Goal: Find specific page/section: Find specific page/section

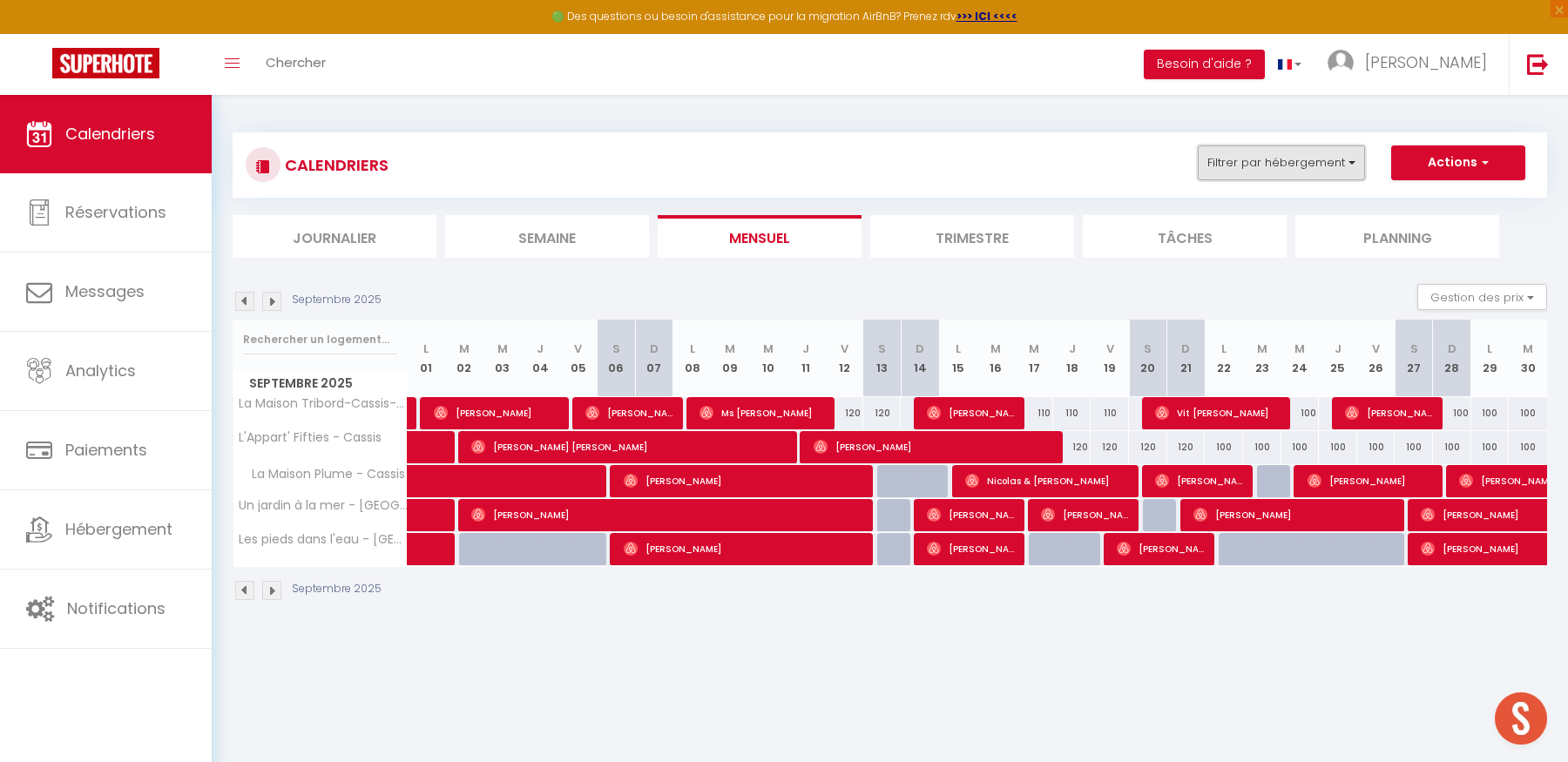
click at [1346, 165] on button "Filtrer par hébergement" at bounding box center [1282, 162] width 167 height 35
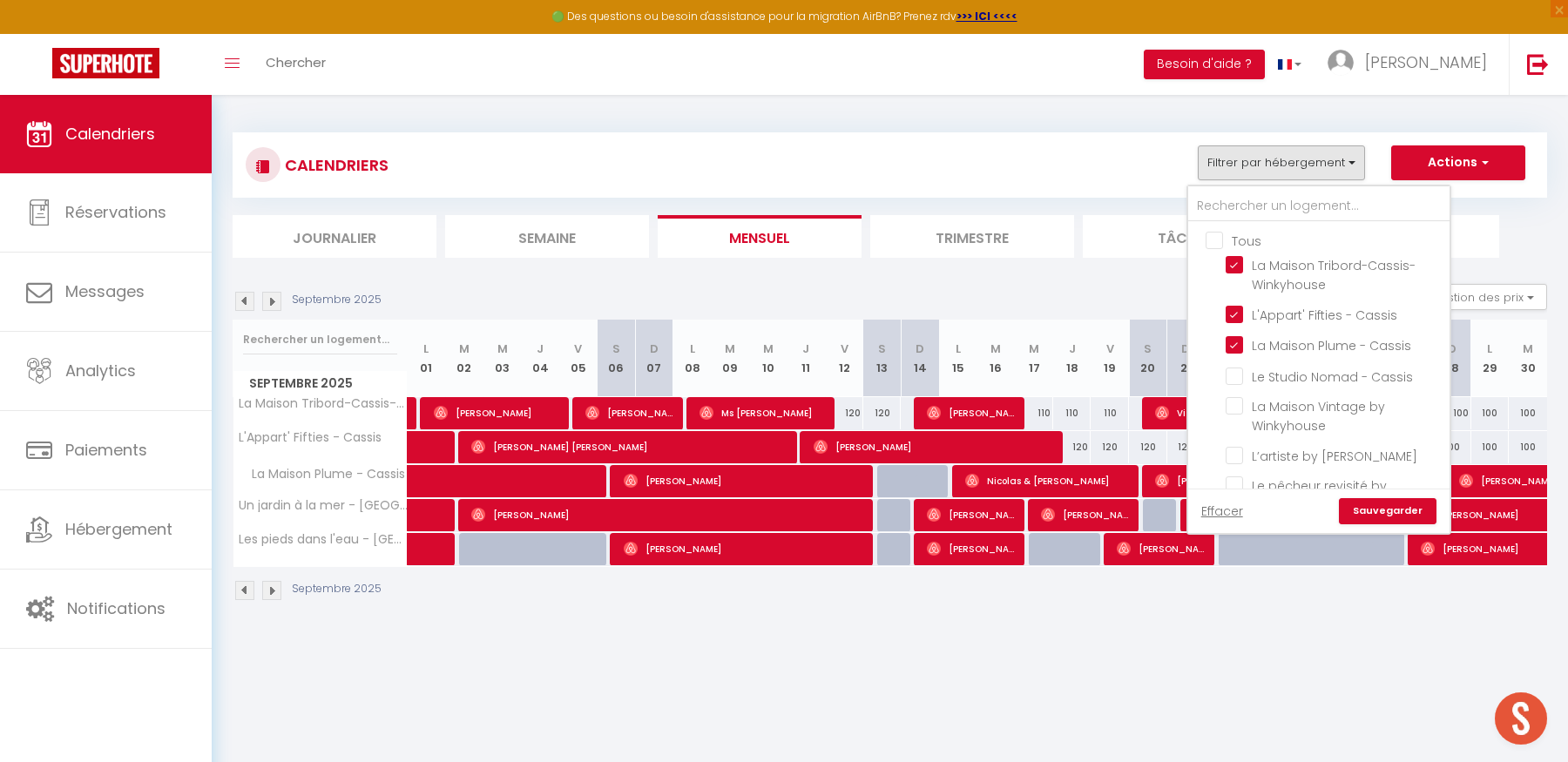
click at [1220, 239] on input "Tous" at bounding box center [1336, 239] width 261 height 17
checkbox input "true"
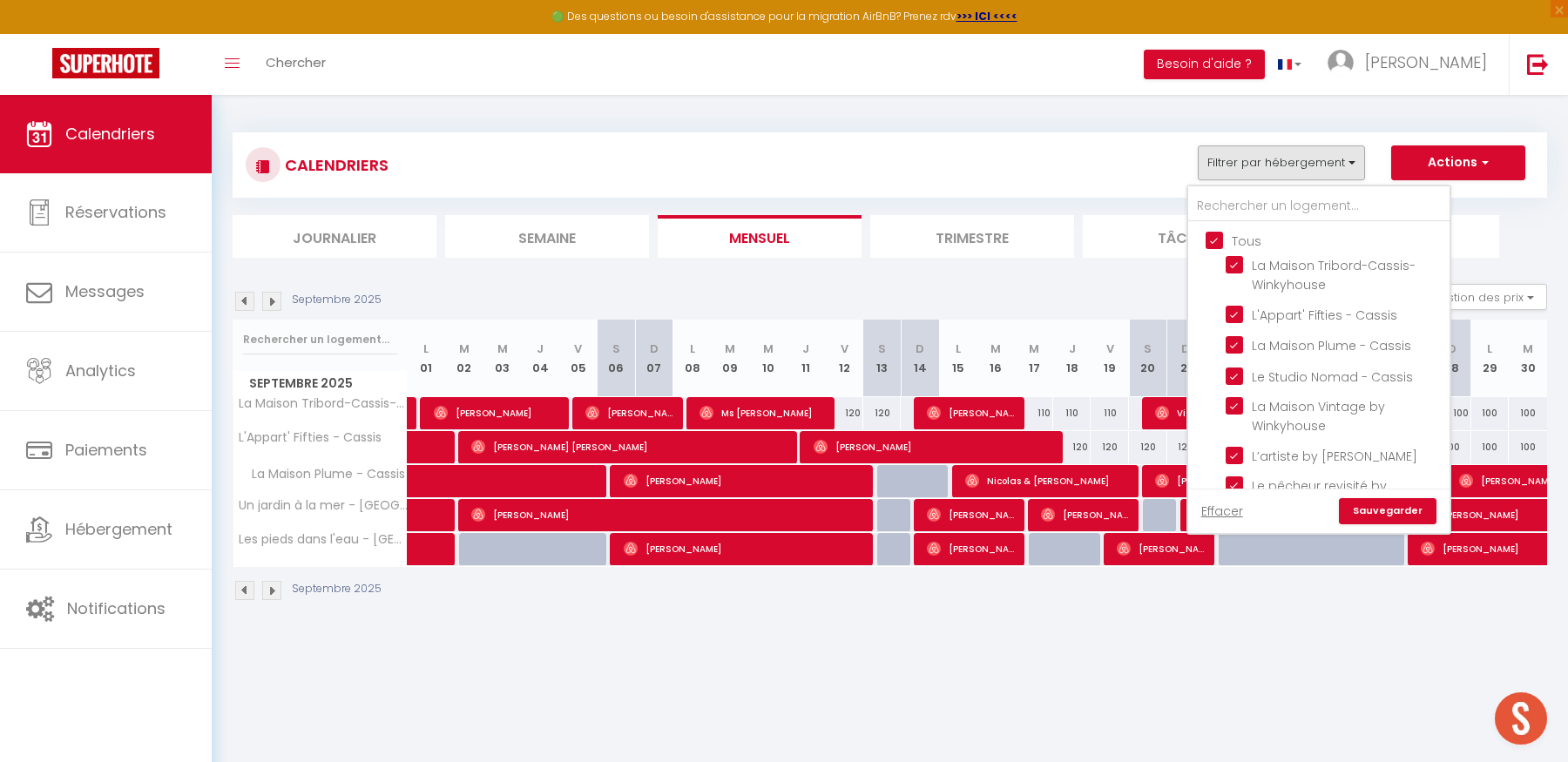
checkbox input "true"
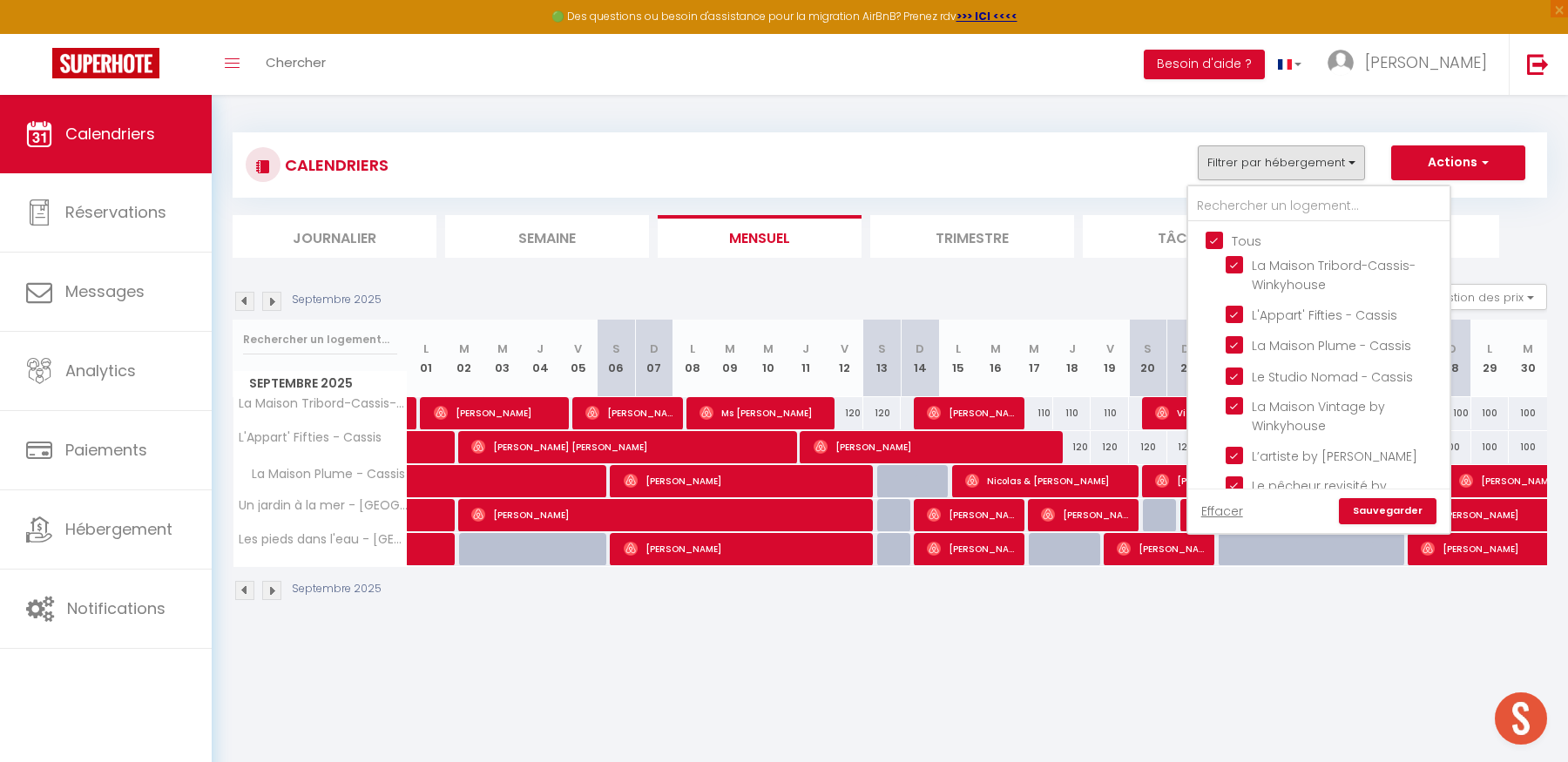
checkbox input "true"
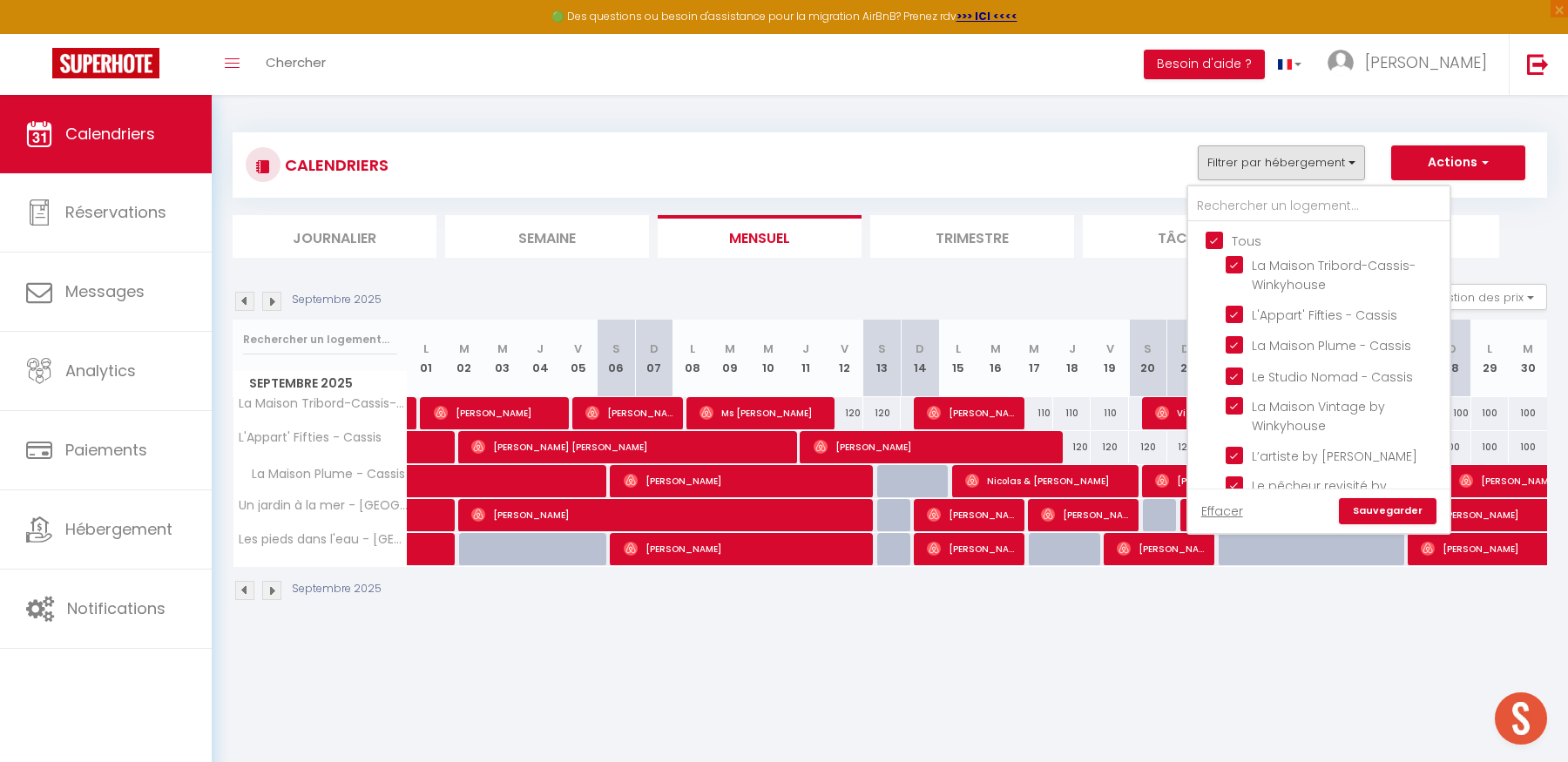
checkbox input "true"
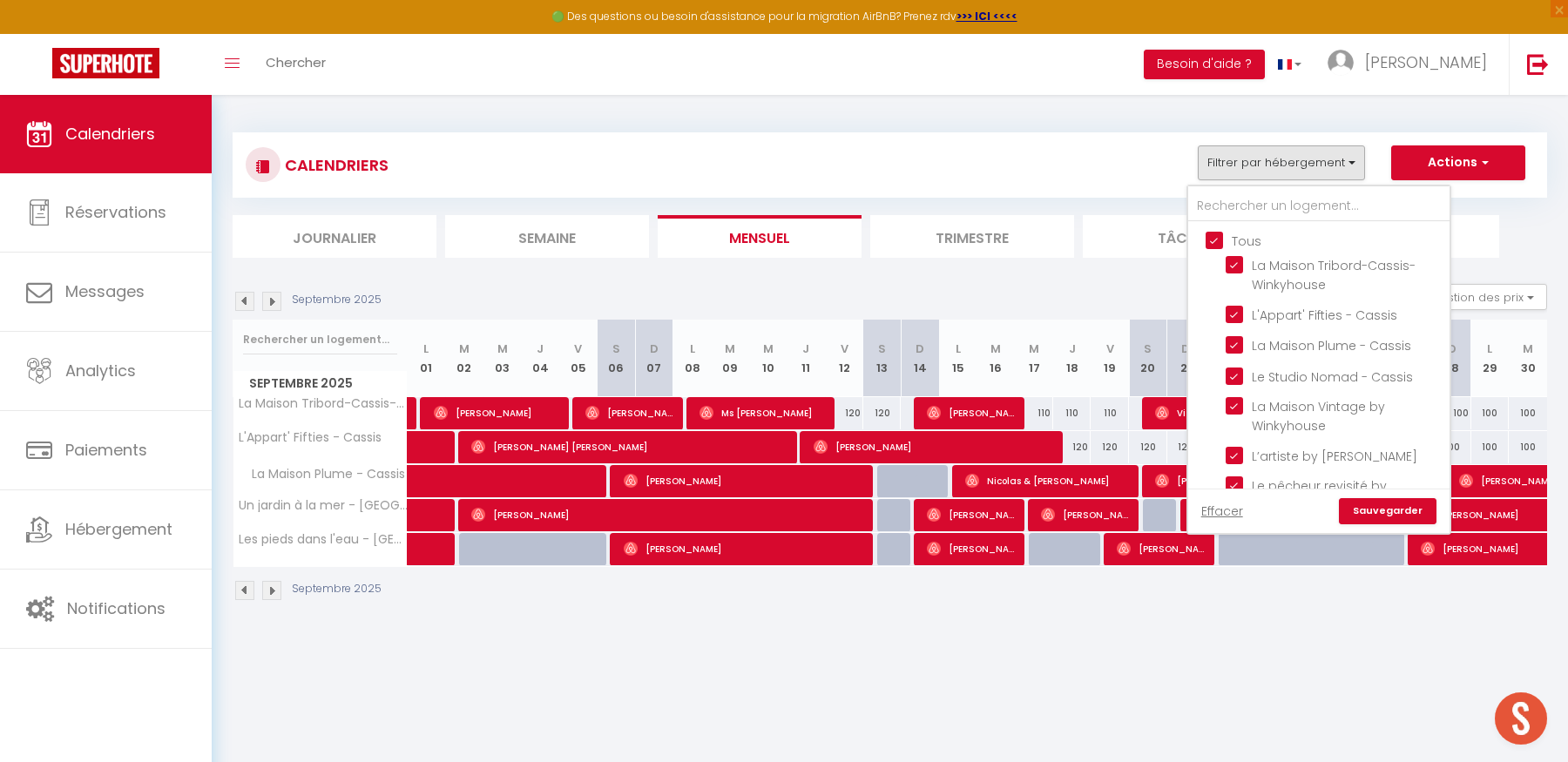
checkbox input "true"
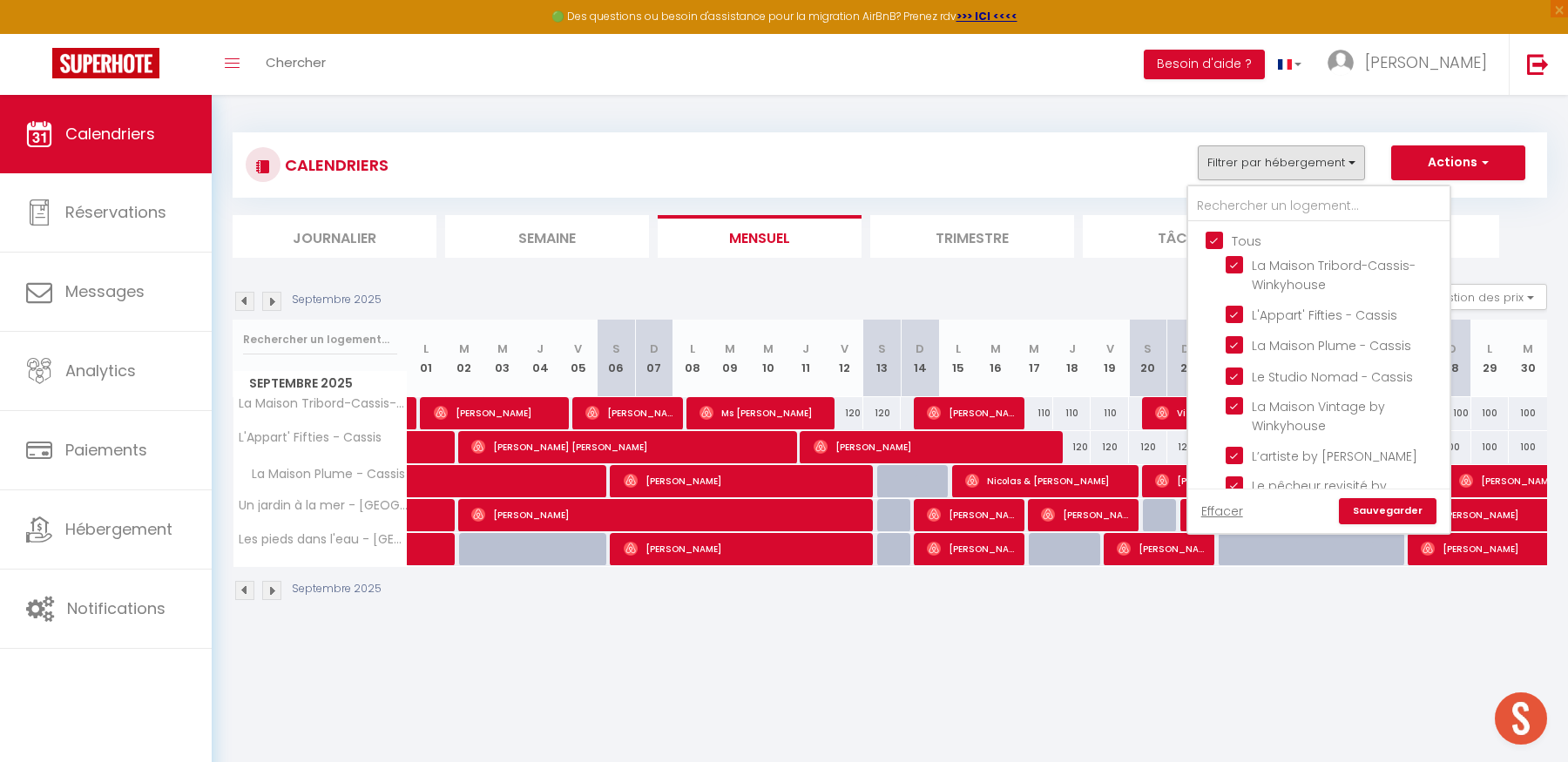
checkbox input "true"
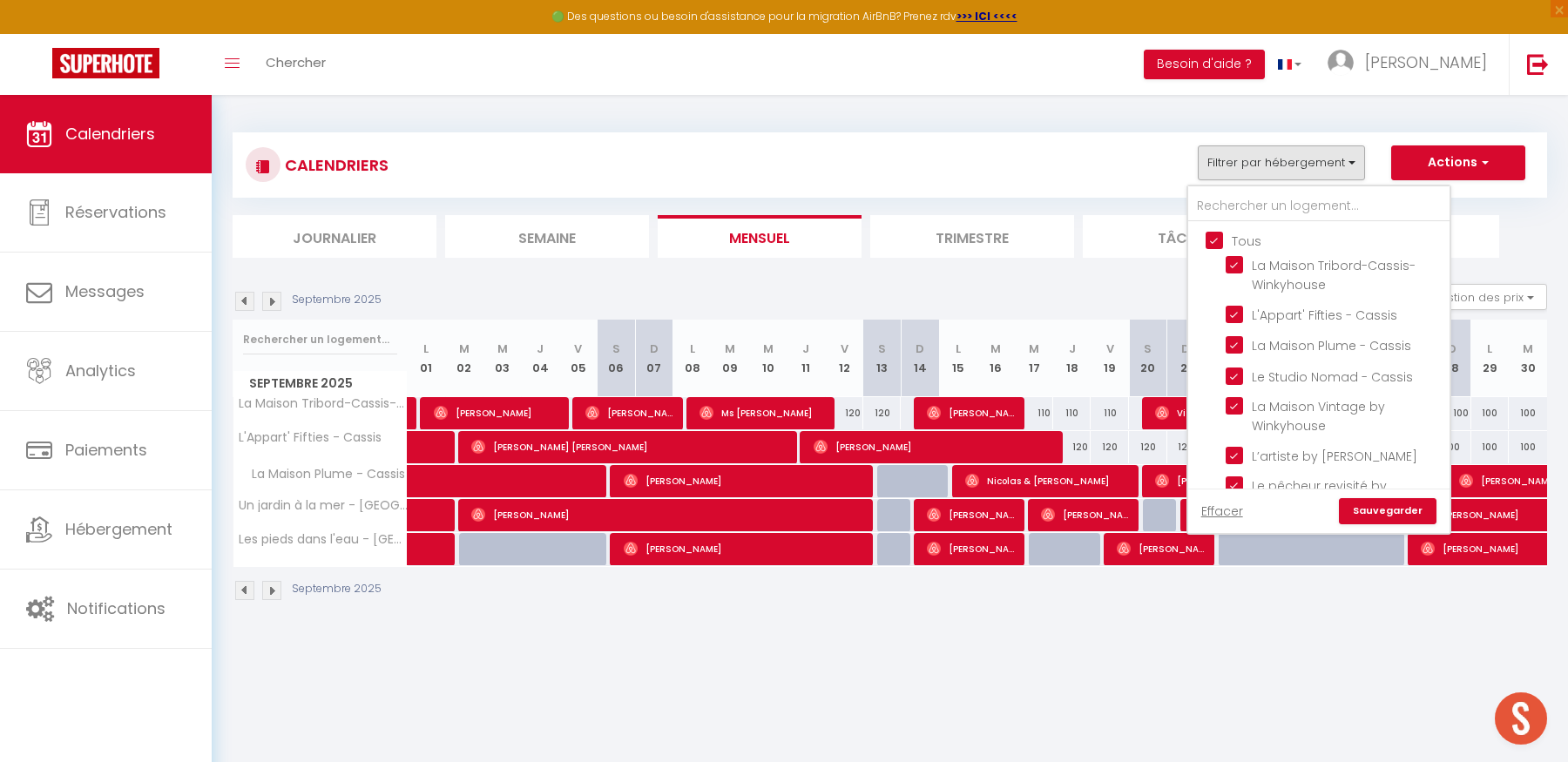
checkbox input "true"
click at [1220, 239] on input "Tous" at bounding box center [1336, 239] width 261 height 17
checkbox input "false"
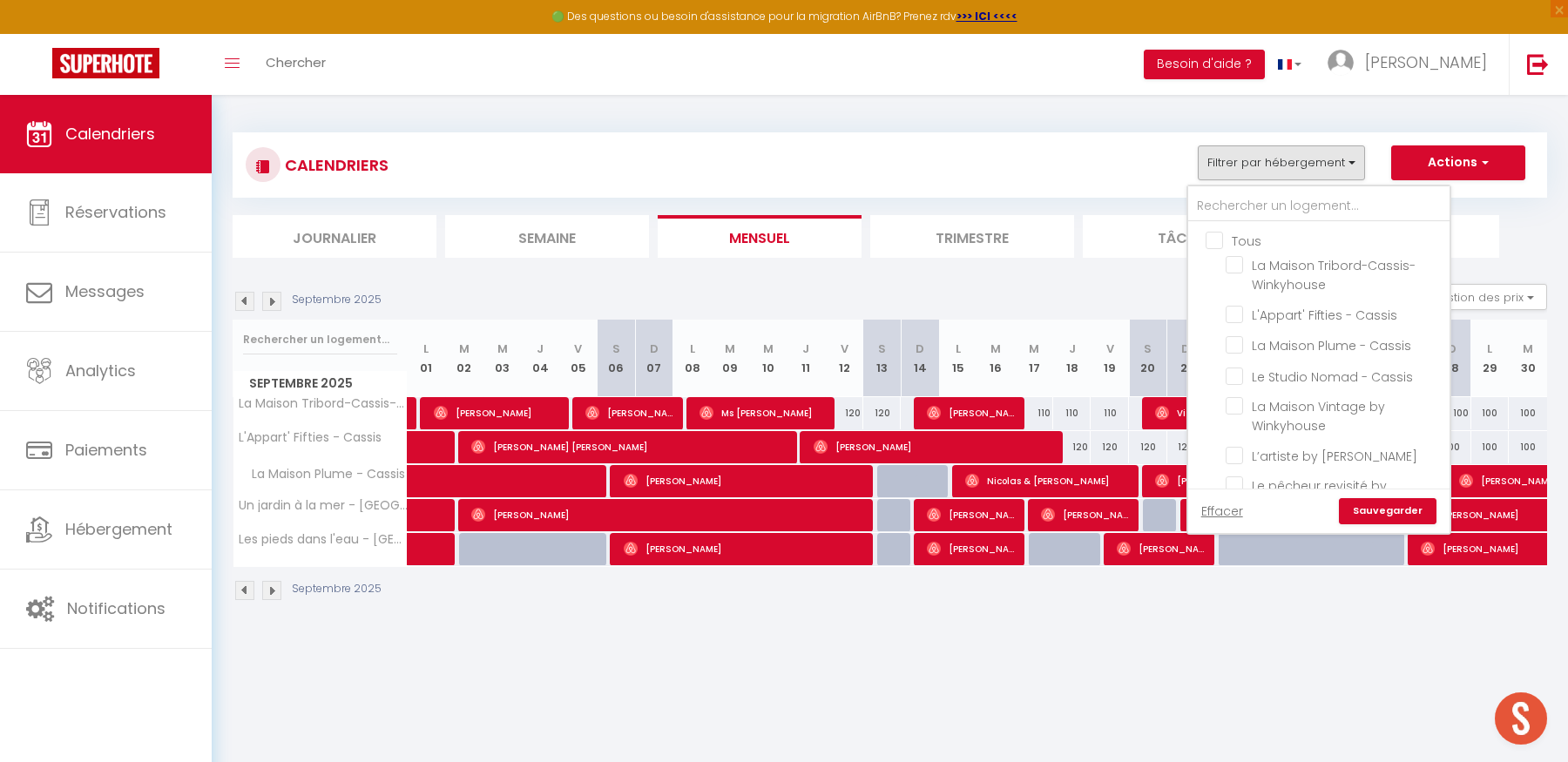
checkbox input "false"
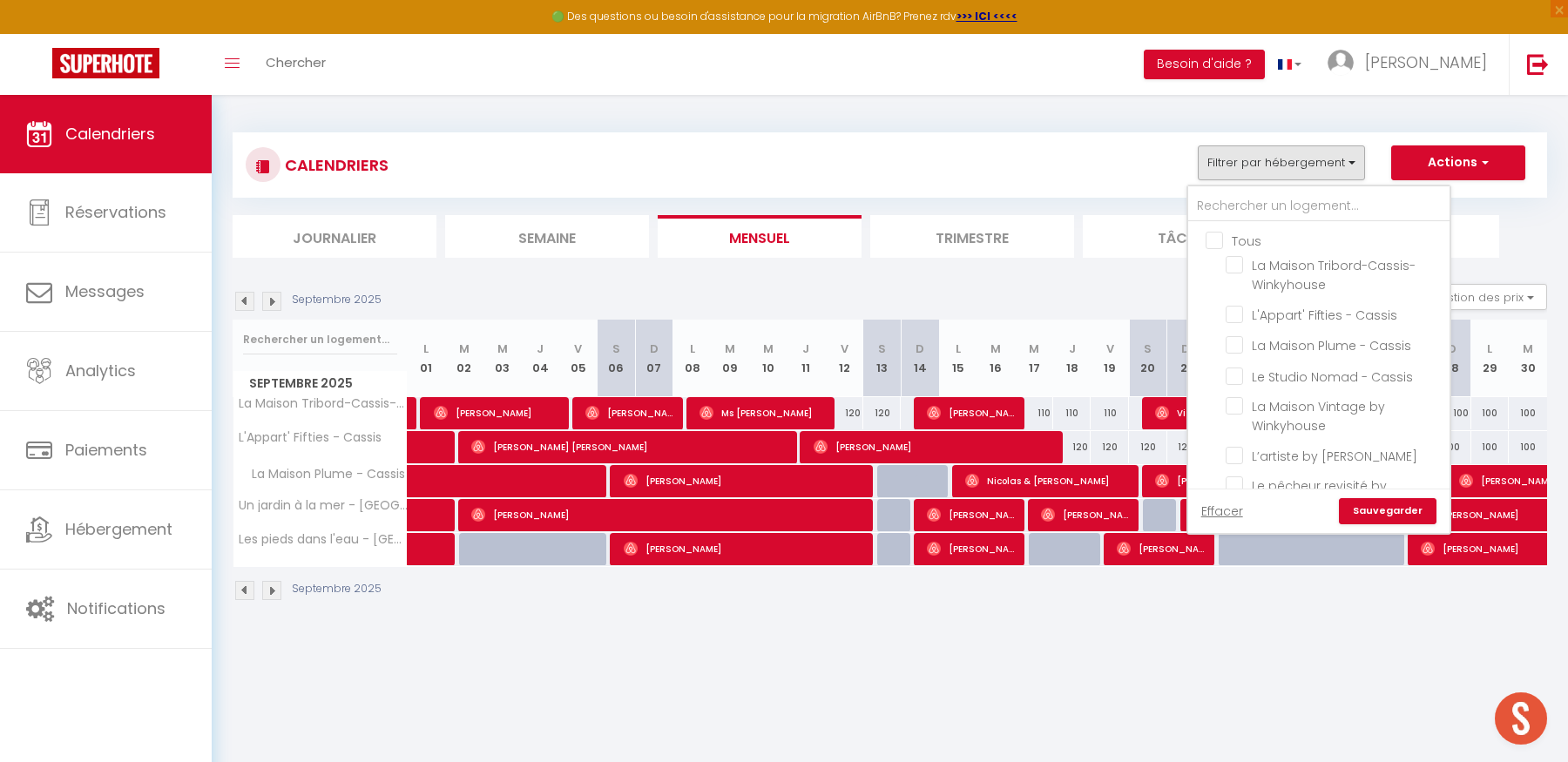
checkbox input "false"
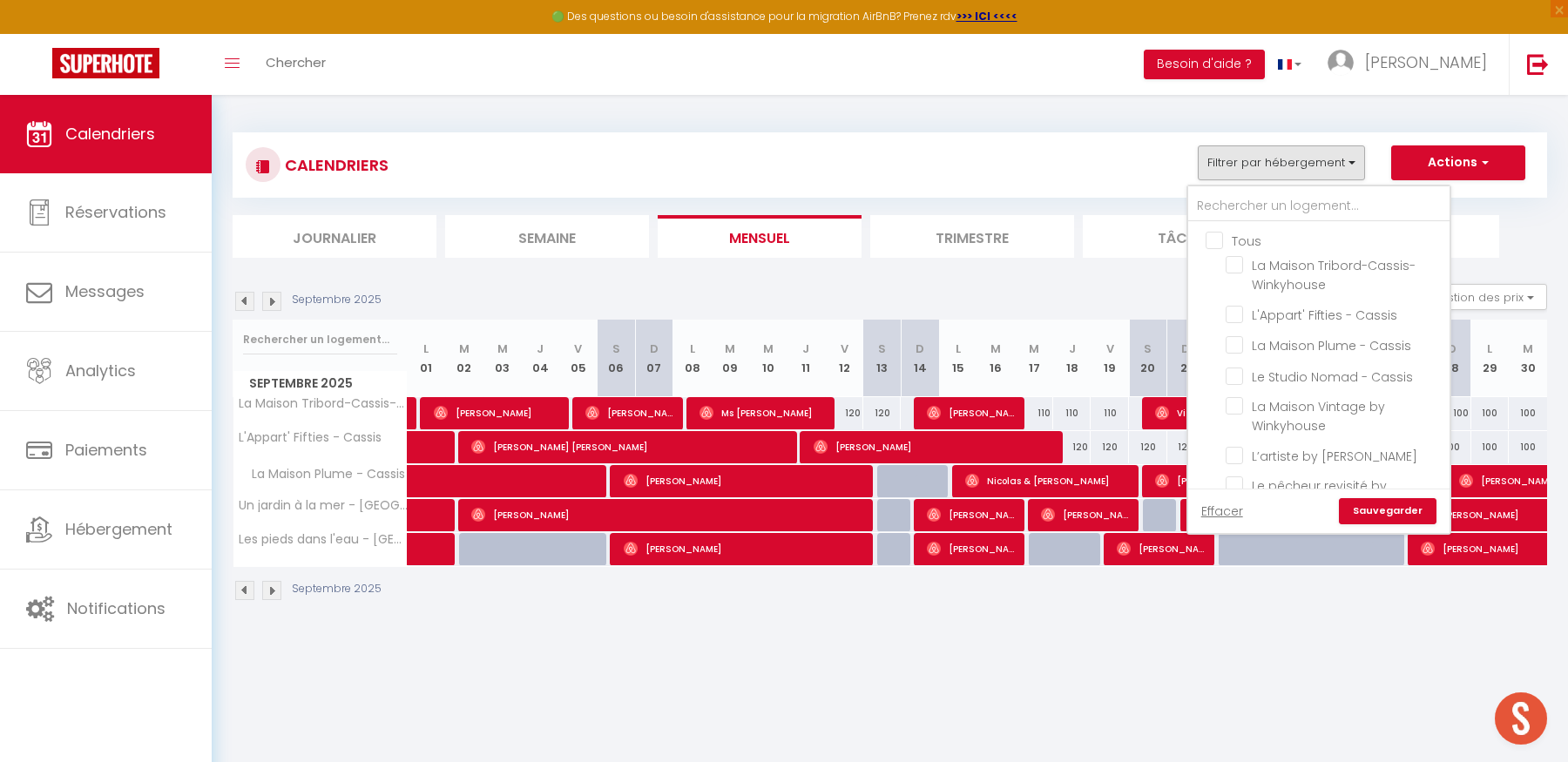
checkbox input "false"
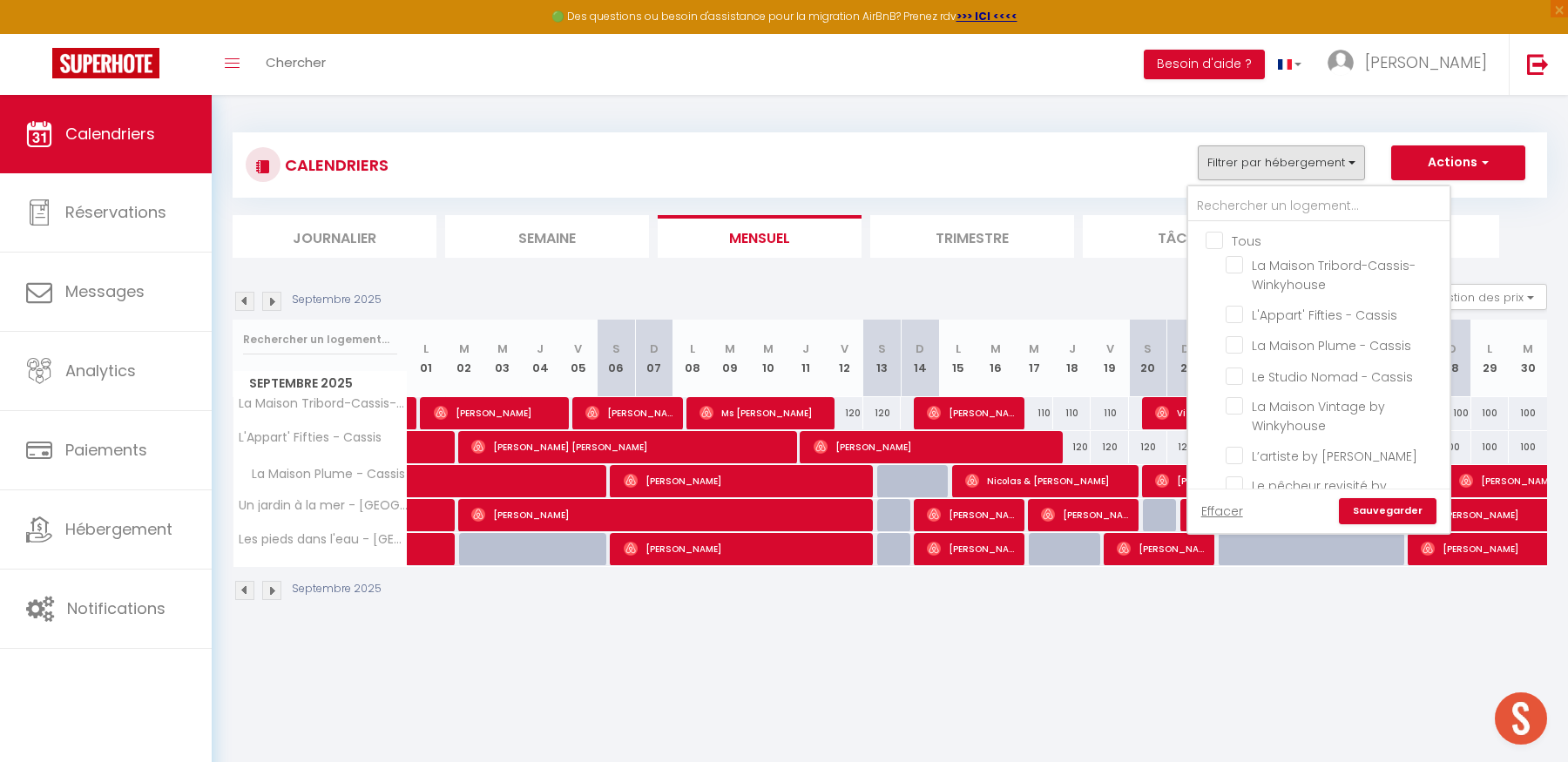
checkbox input "false"
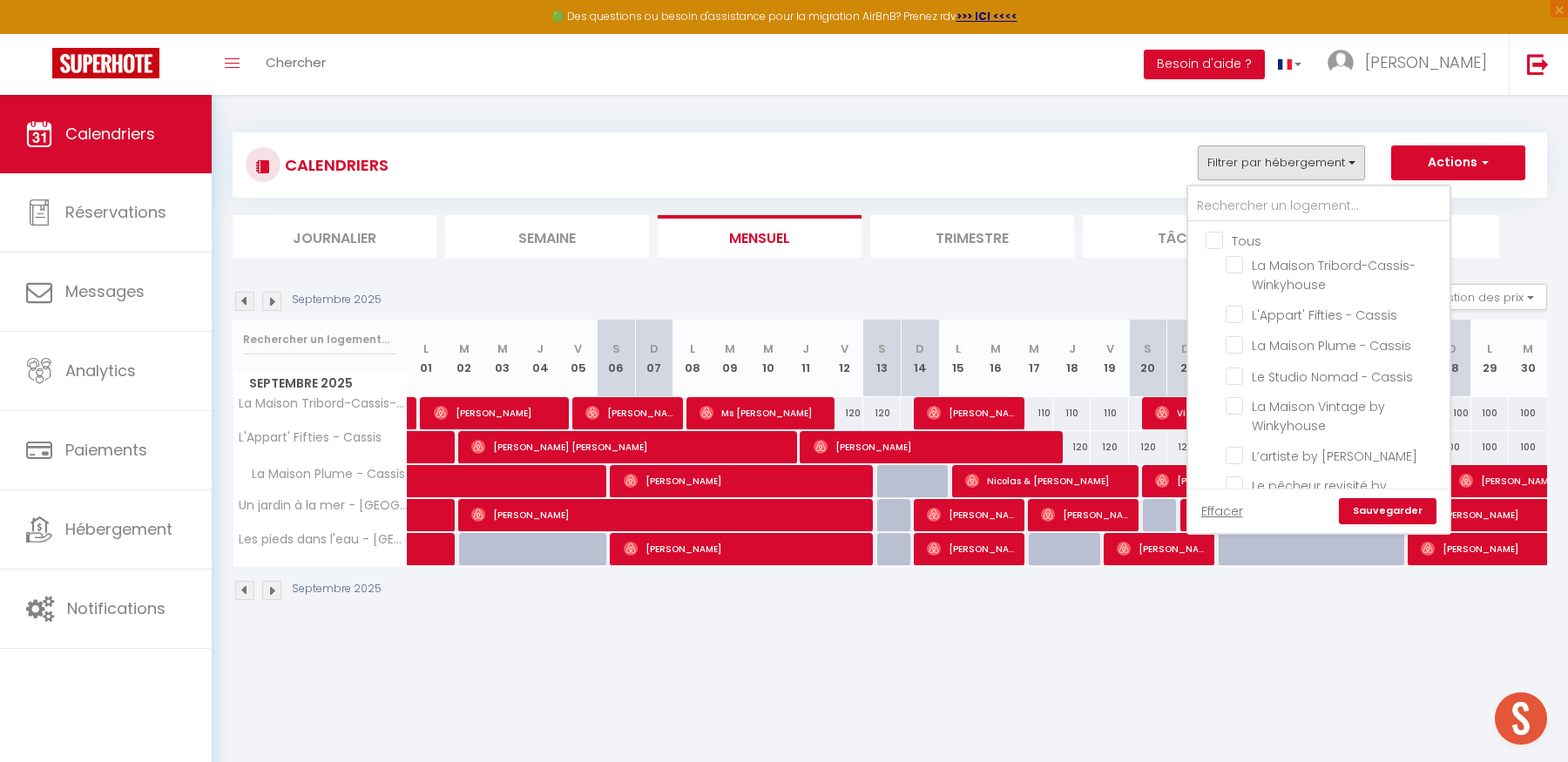
checkbox input "false"
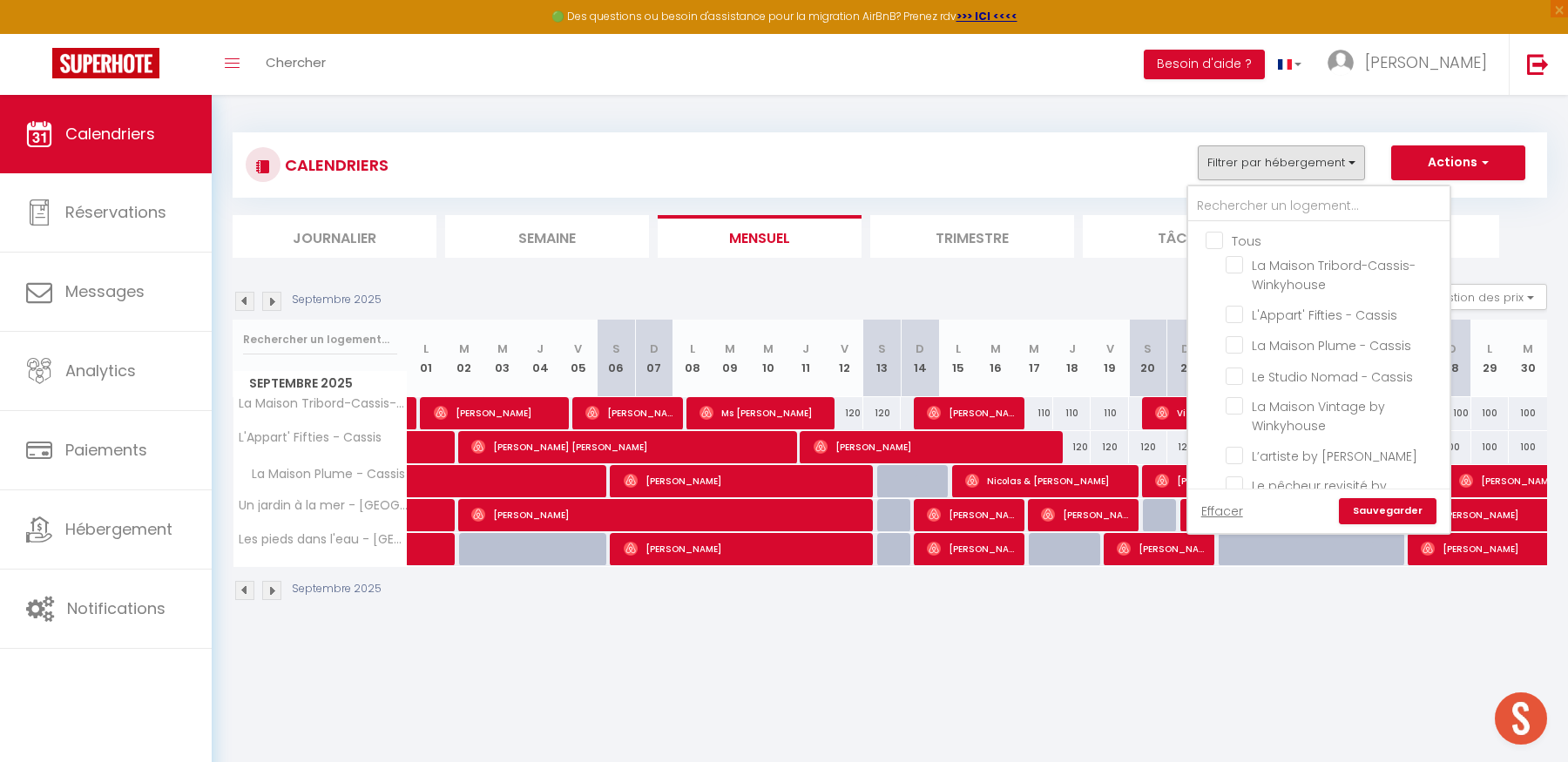
checkbox input "false"
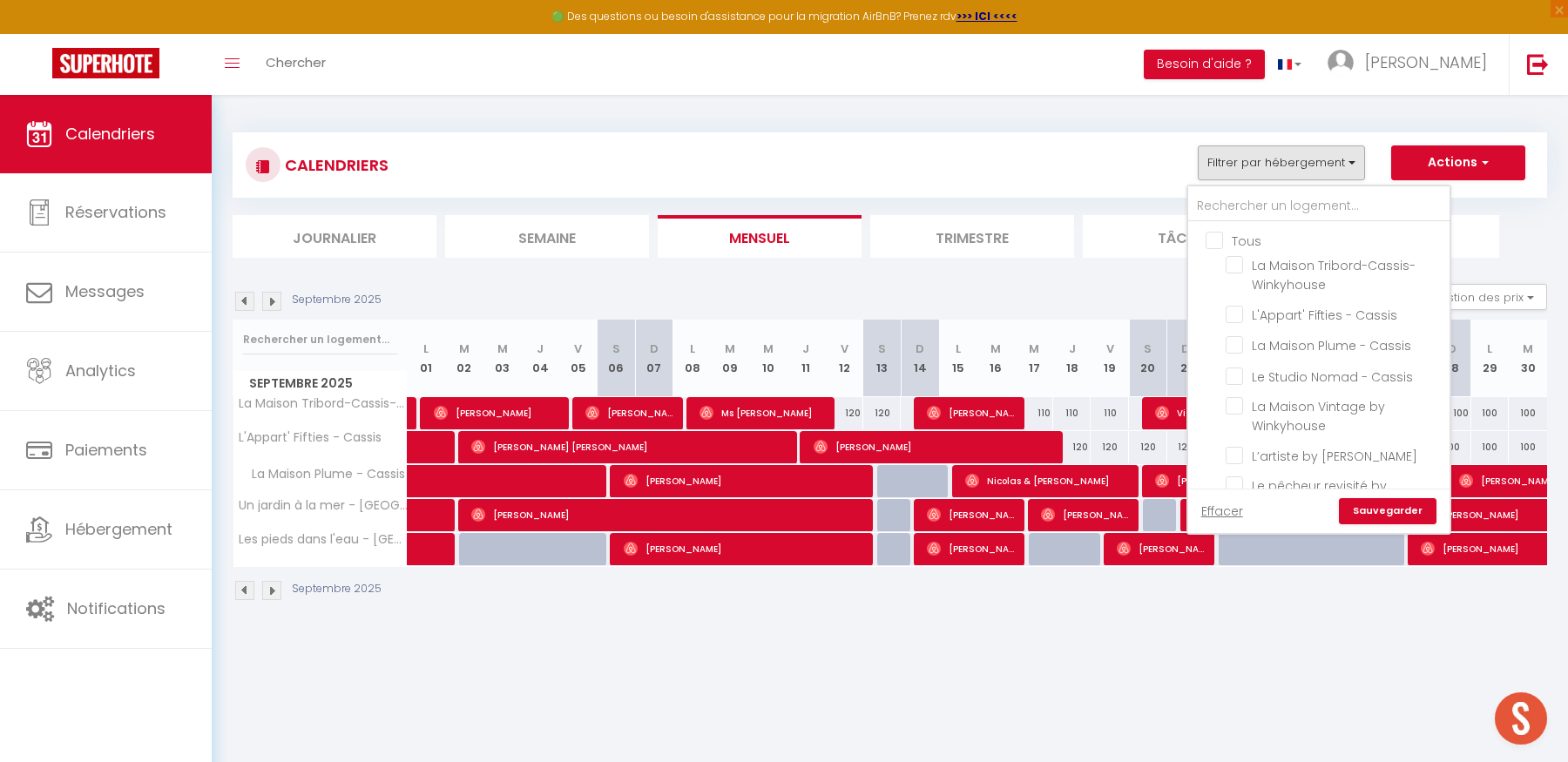
checkbox input "false"
click at [1237, 262] on input "La Maison Tribord-Cassis-Winkyhouse" at bounding box center [1334, 265] width 218 height 17
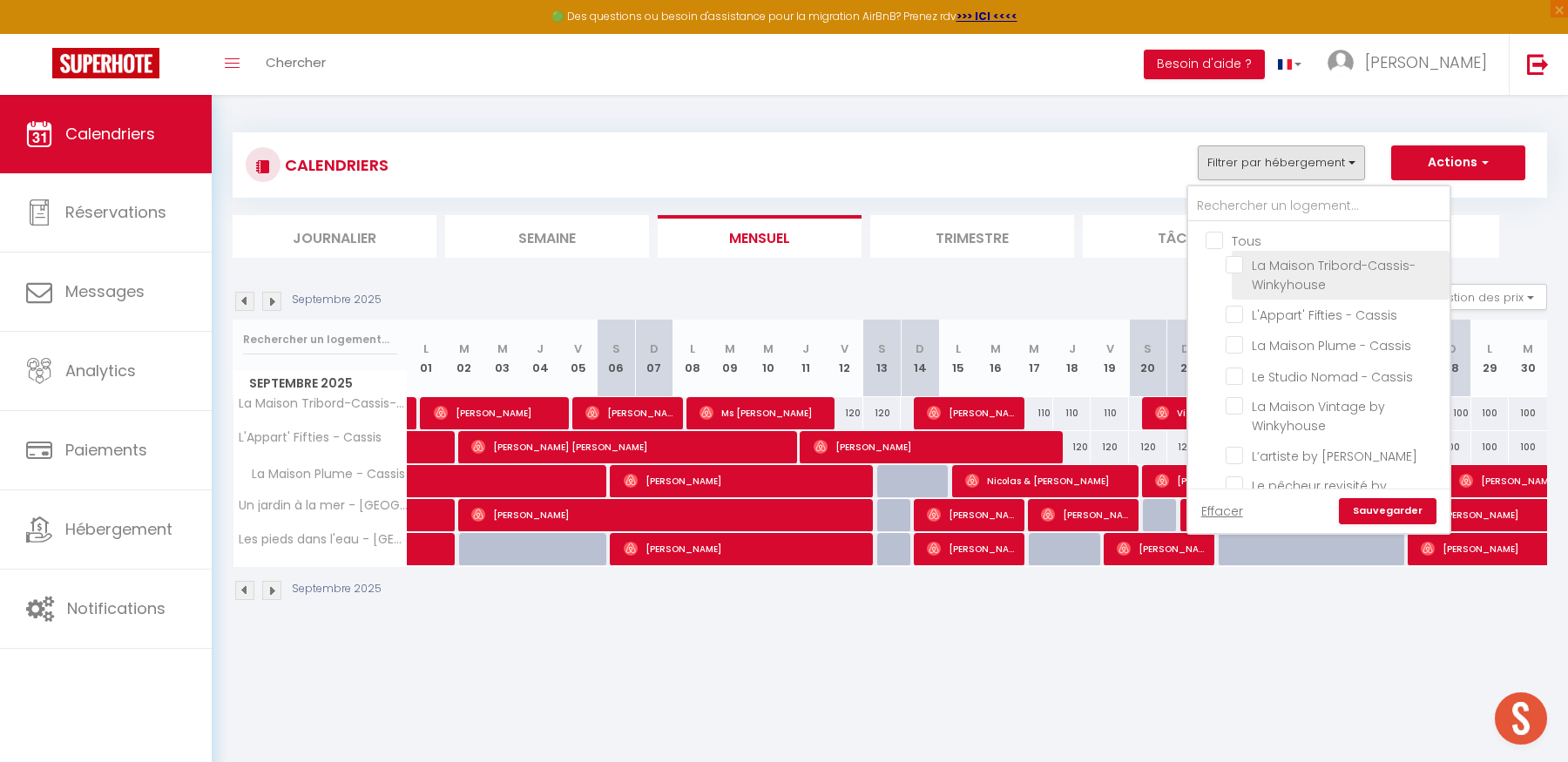
checkbox input "true"
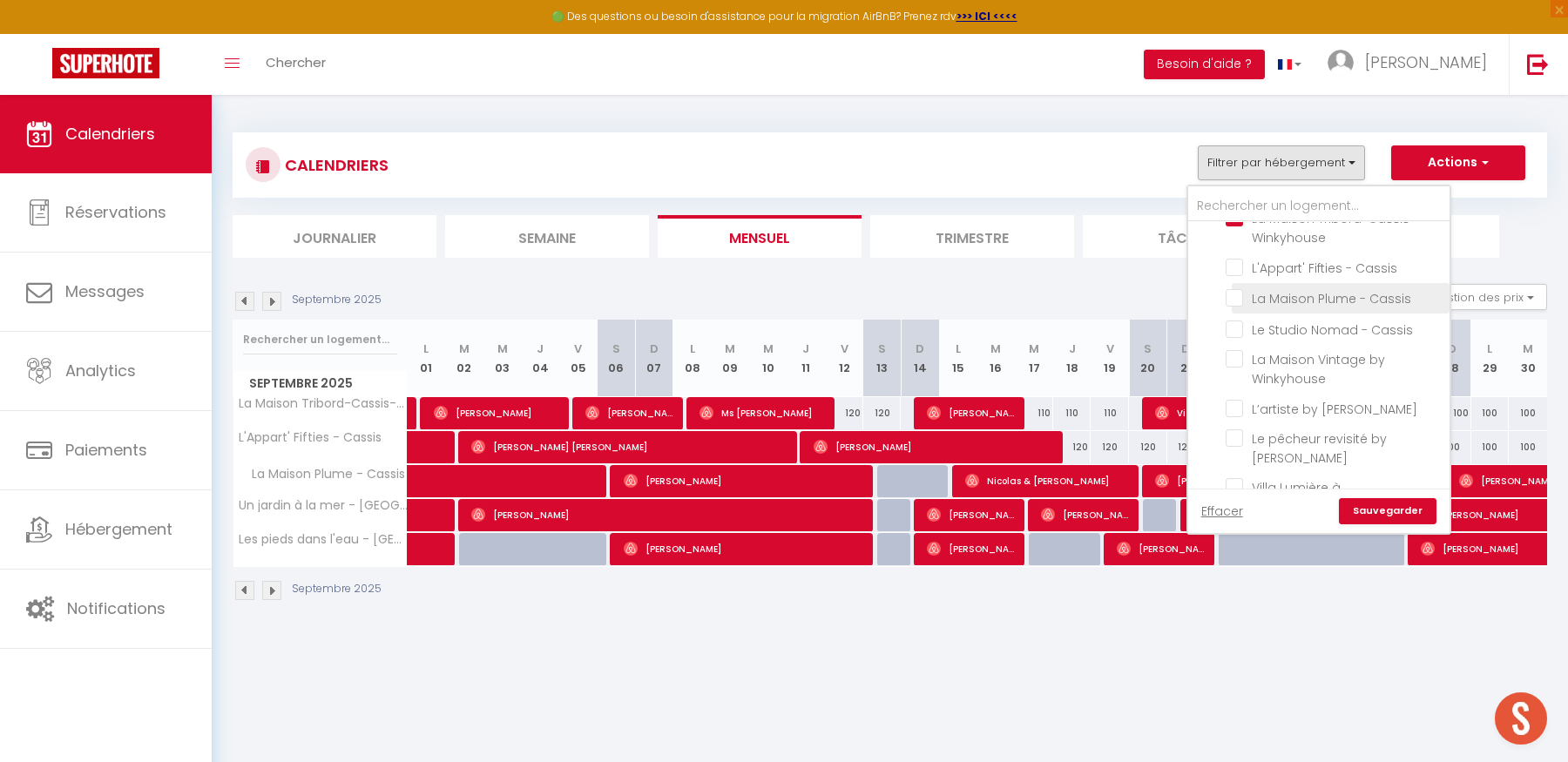
scroll to position [57, 0]
click at [1237, 255] on input "L'Appart' Fifties - Cassis" at bounding box center [1334, 257] width 218 height 17
checkbox input "true"
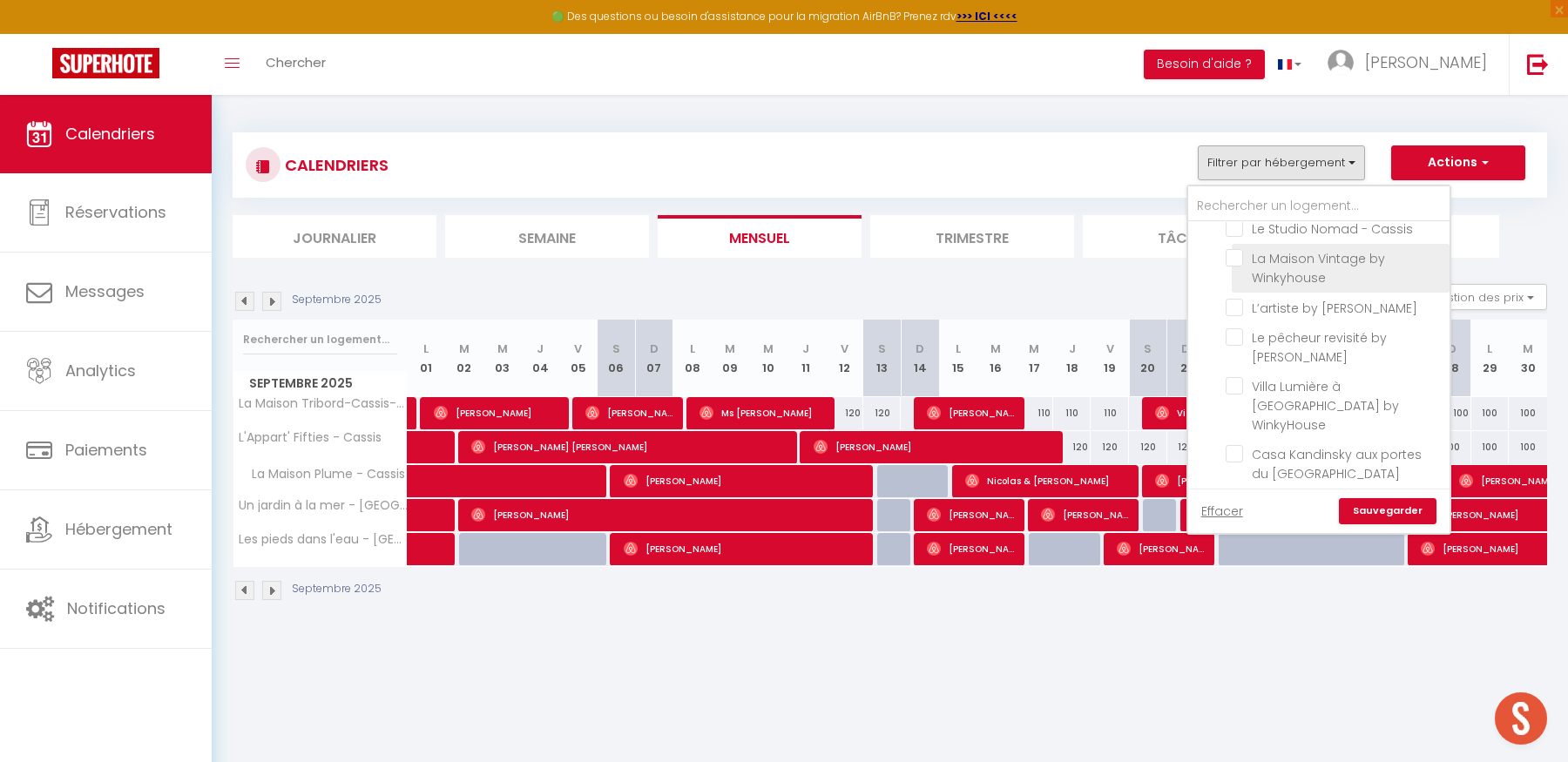
scroll to position [155, 0]
click at [1234, 299] on input "L’artiste by [PERSON_NAME]" at bounding box center [1334, 299] width 218 height 17
checkbox input "true"
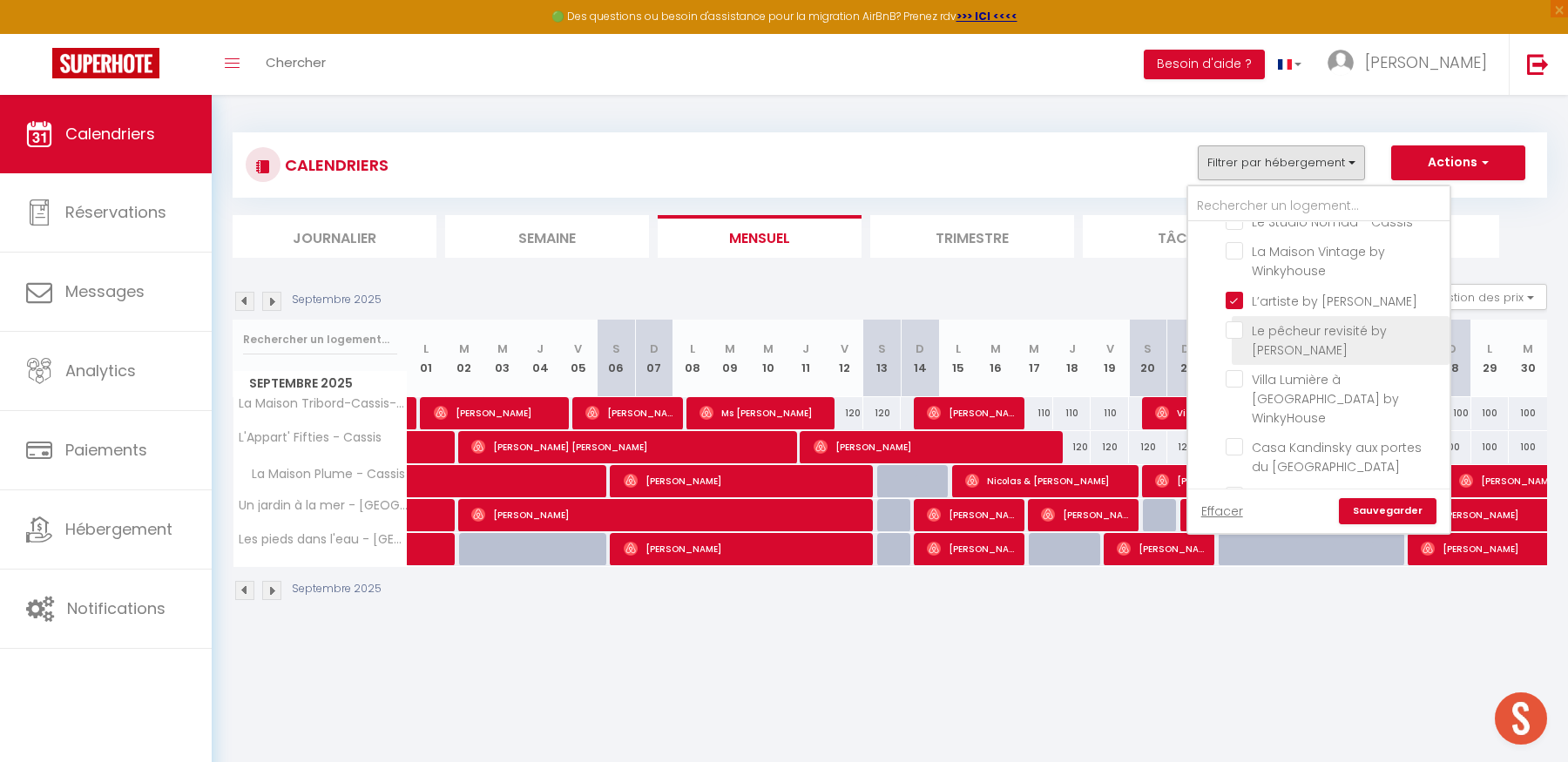
click at [1234, 331] on input "Le pêcheur revisité by [PERSON_NAME]" at bounding box center [1334, 330] width 218 height 17
checkbox input "true"
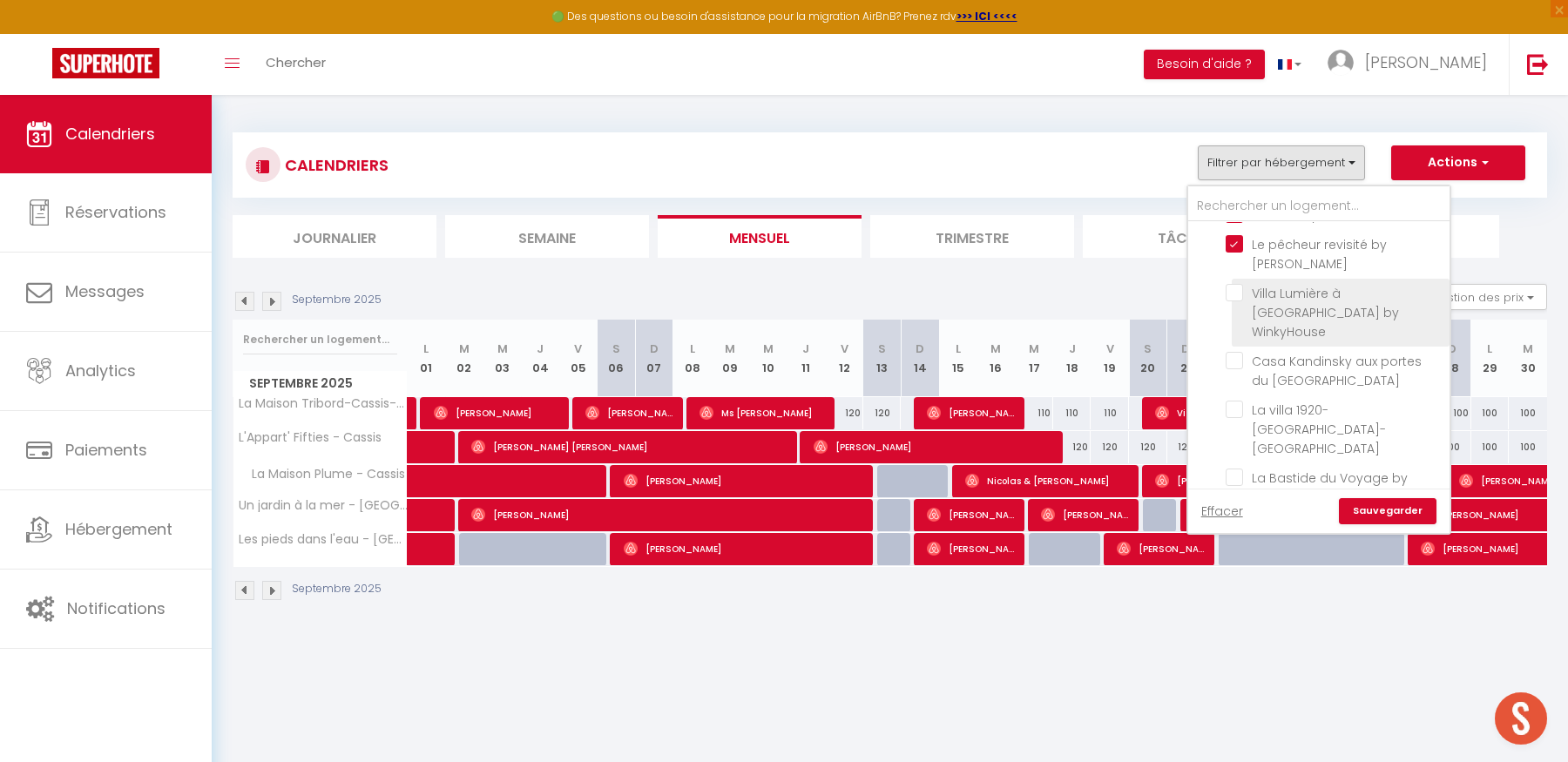
scroll to position [249, 0]
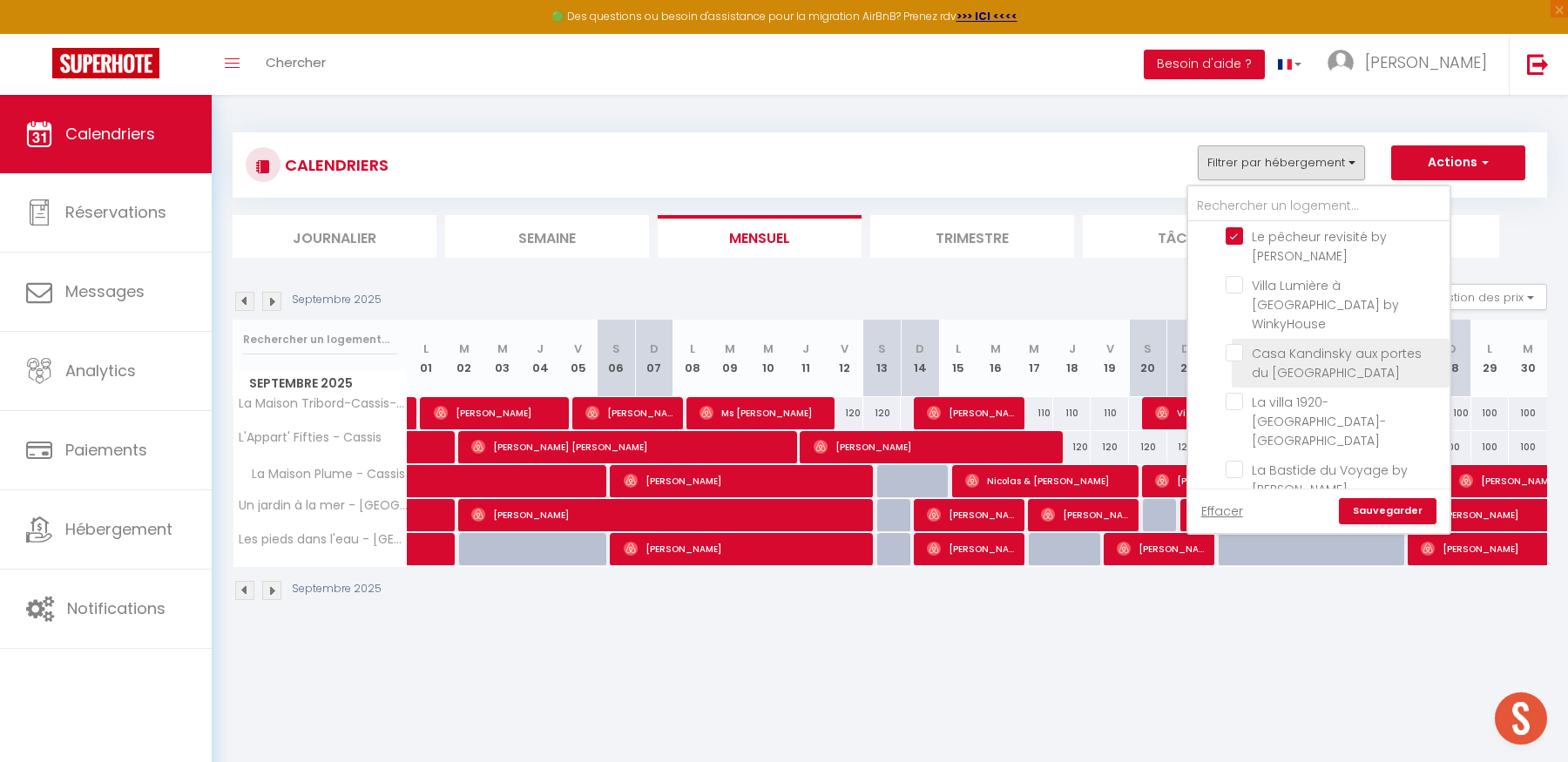
click at [1233, 344] on input "Casa Kandinsky aux portes du [GEOGRAPHIC_DATA]" at bounding box center [1334, 352] width 218 height 17
checkbox input "true"
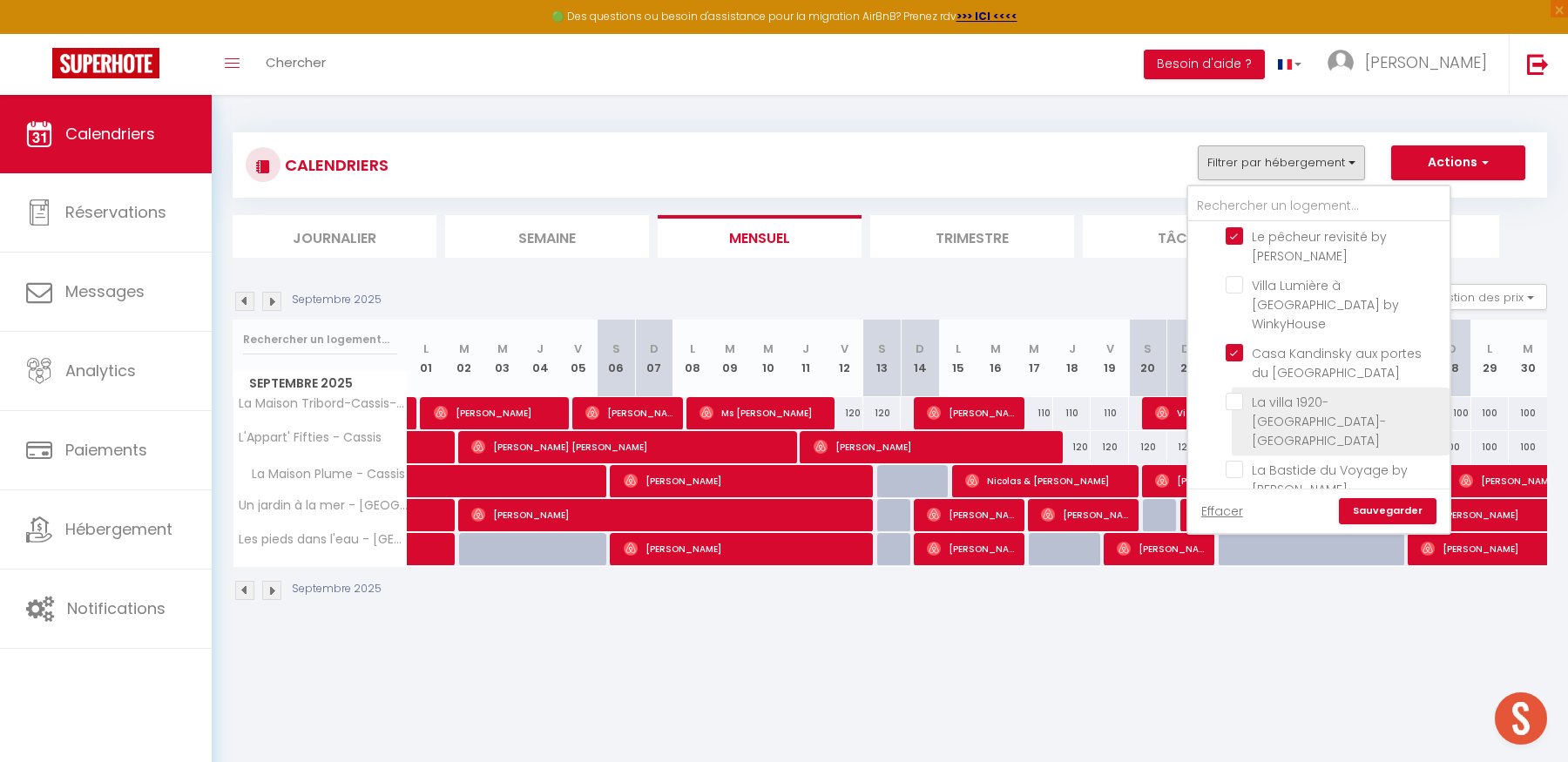
click at [1234, 392] on input "La villa 1920-[GEOGRAPHIC_DATA]-[GEOGRAPHIC_DATA]" at bounding box center [1334, 401] width 218 height 17
checkbox input "true"
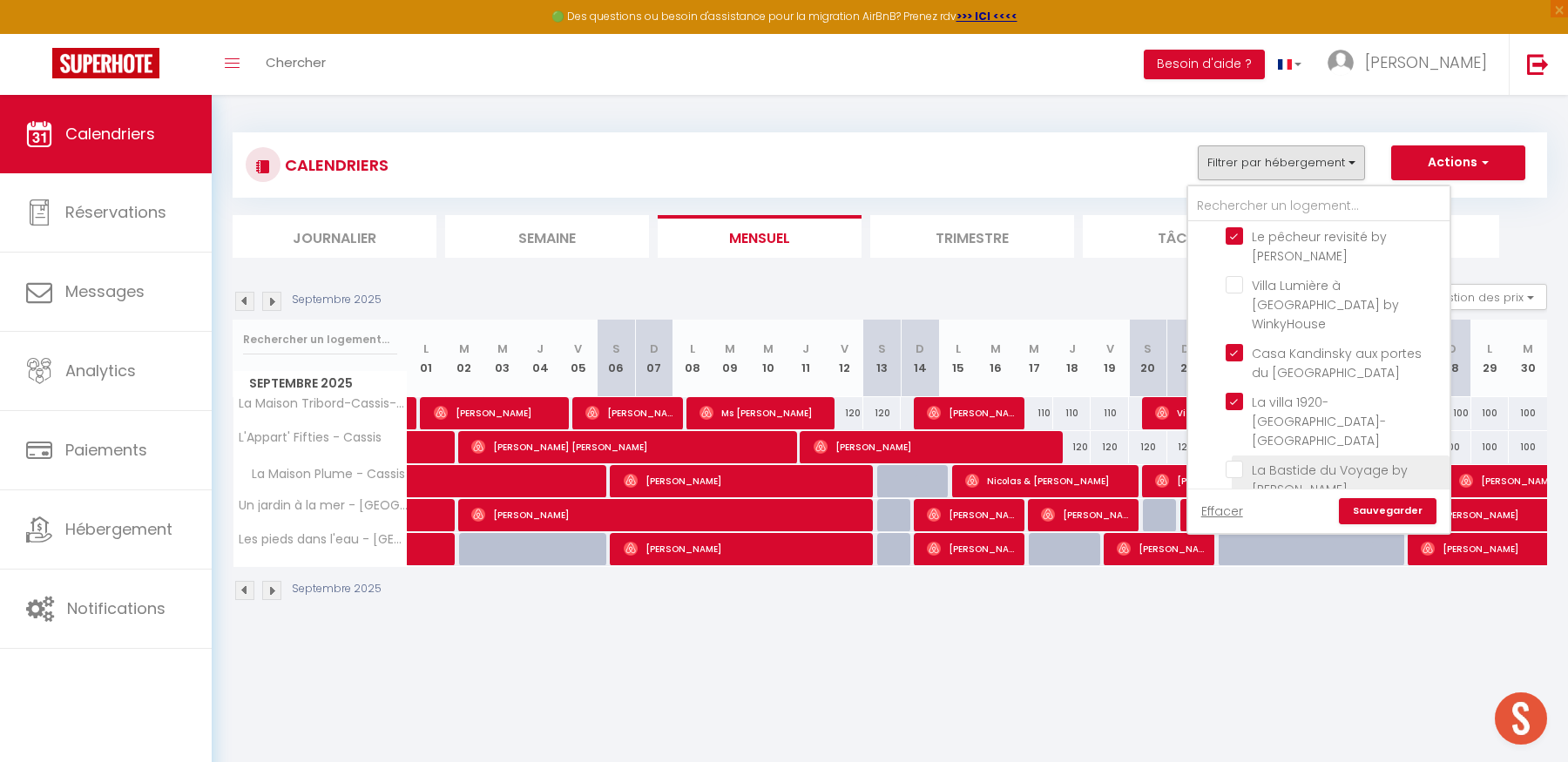
click at [1240, 461] on input "La Bastide du Voyage by [PERSON_NAME]" at bounding box center [1334, 469] width 218 height 17
checkbox input "true"
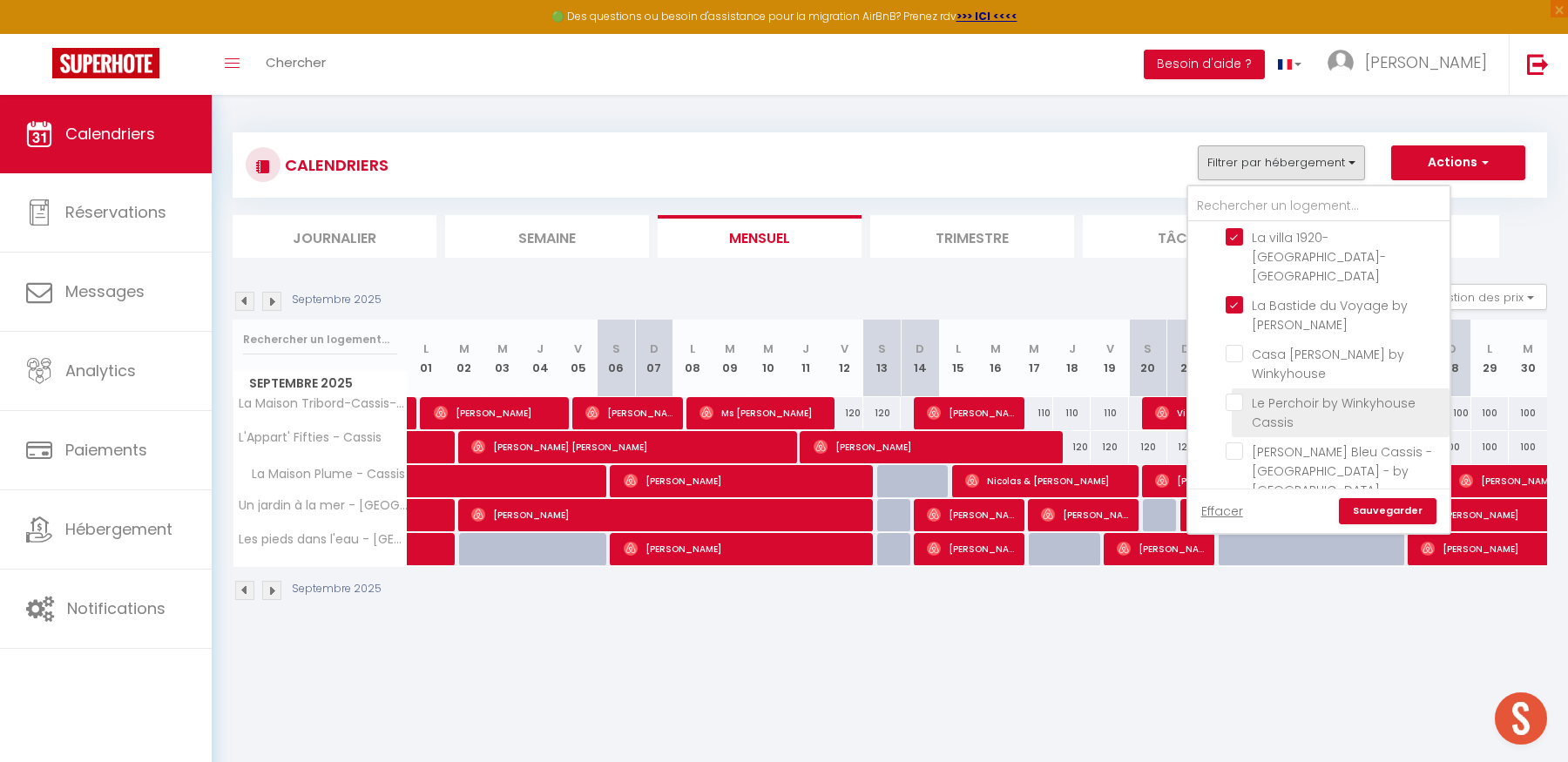
scroll to position [420, 0]
click at [1240, 388] on input "Le Perchoir by Winkyhouse Cassis" at bounding box center [1334, 396] width 218 height 17
checkbox input "true"
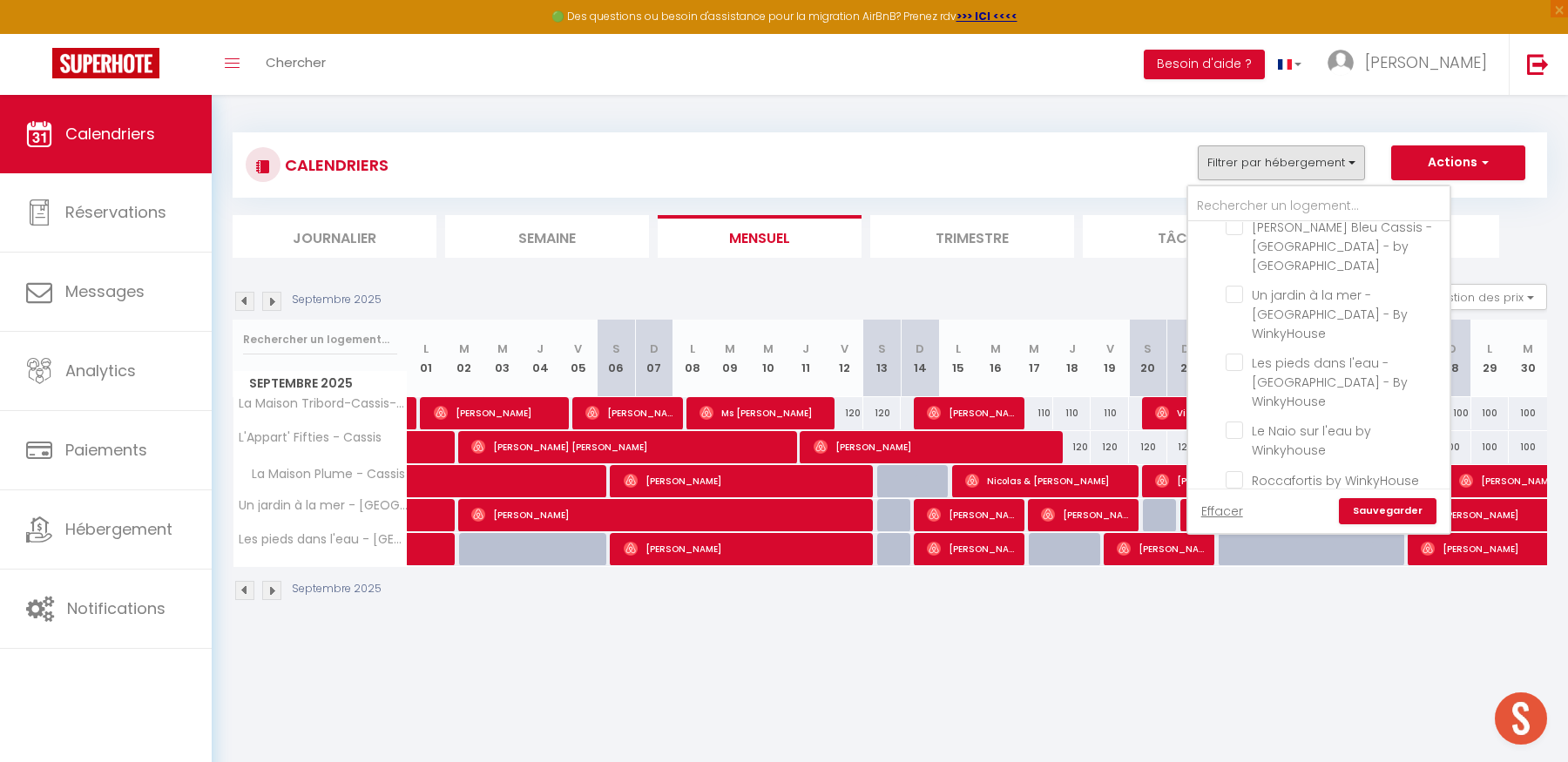
scroll to position [657, 0]
click at [1240, 452] on input "Roccafortis by WinkyHouse" at bounding box center [1334, 461] width 218 height 17
checkbox input "false"
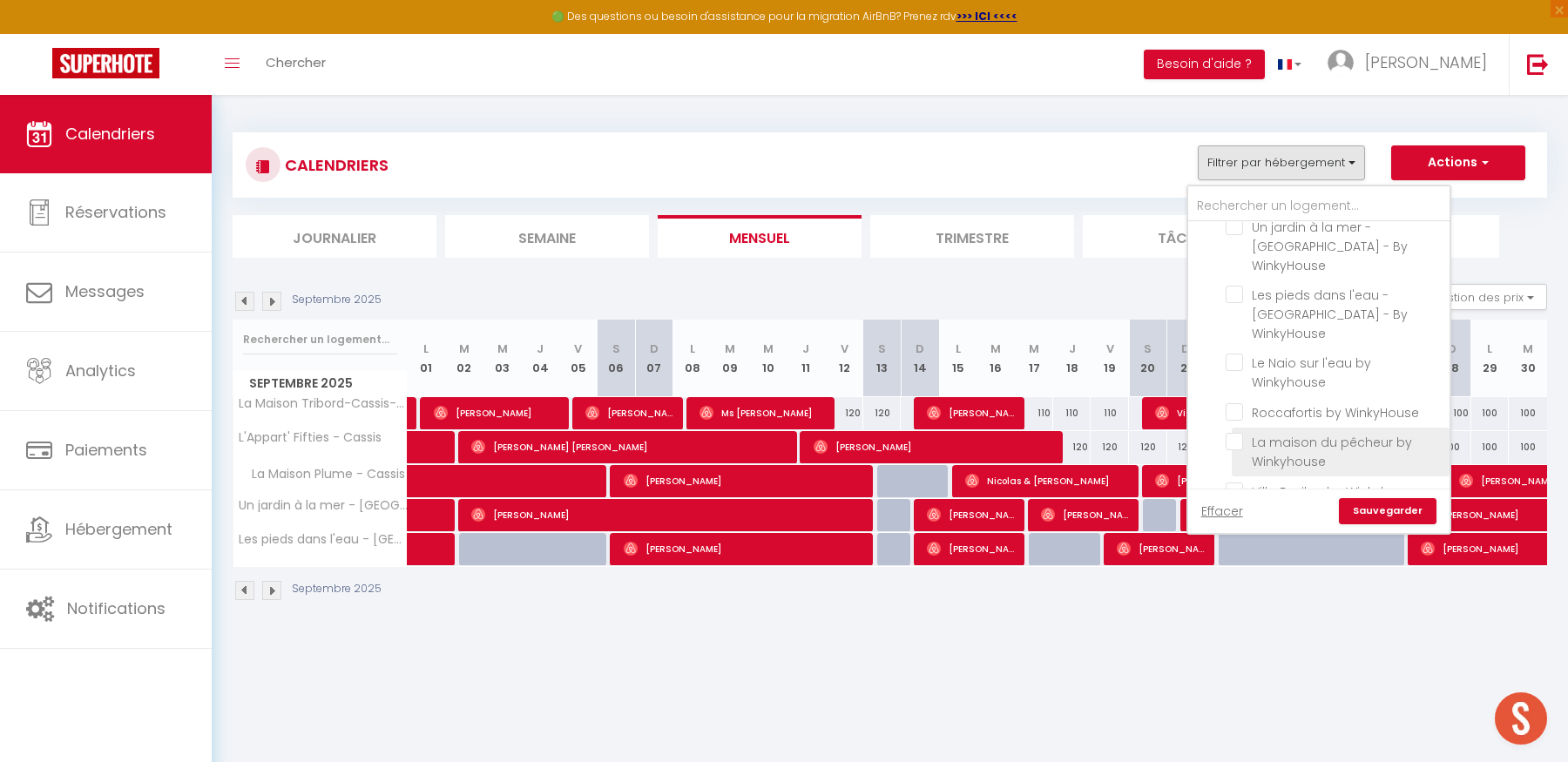
click at [1238, 433] on input "La maison du pêcheur by Winkyhouse" at bounding box center [1334, 442] width 218 height 17
checkbox input "true"
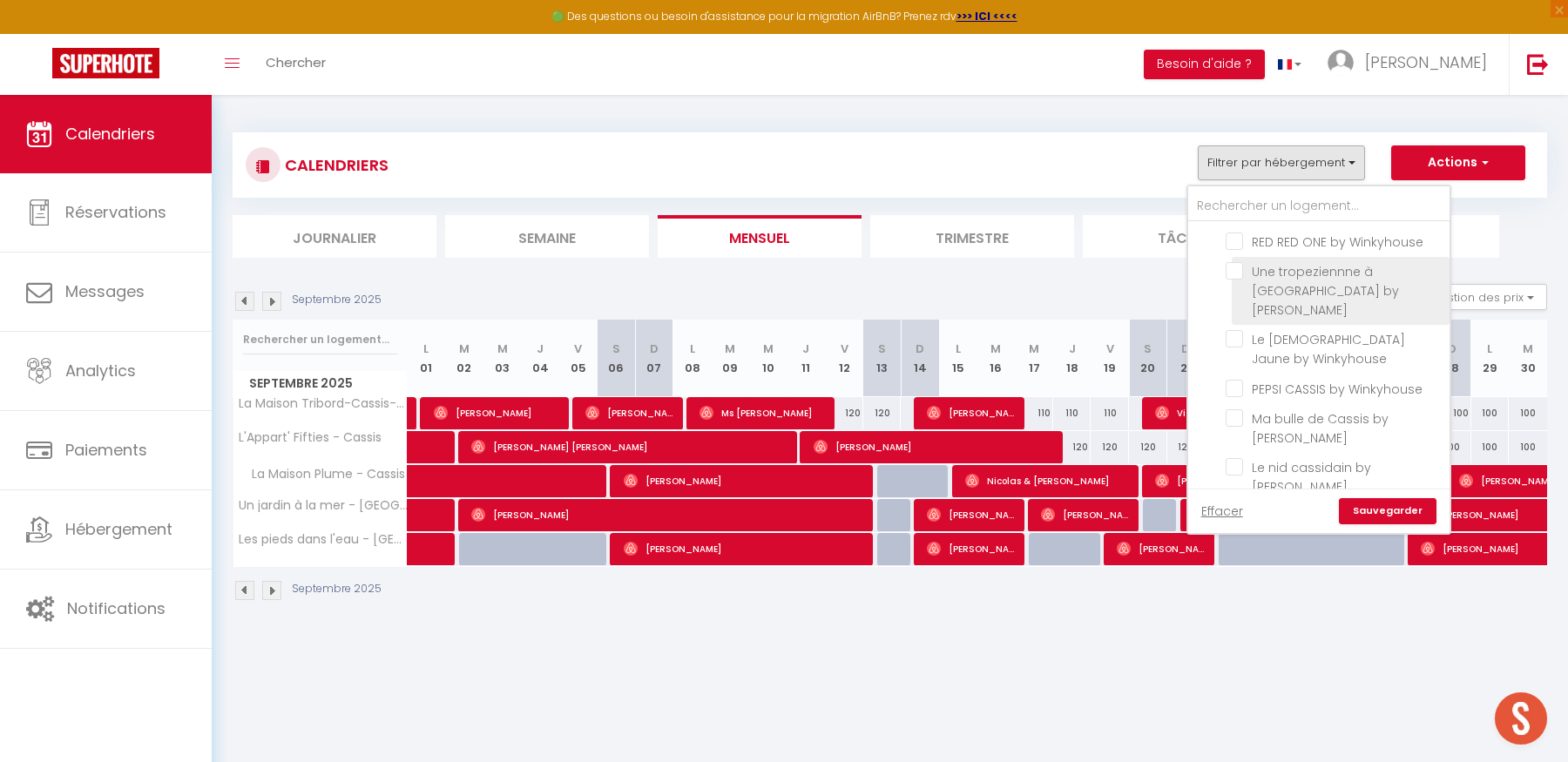
scroll to position [1203, 0]
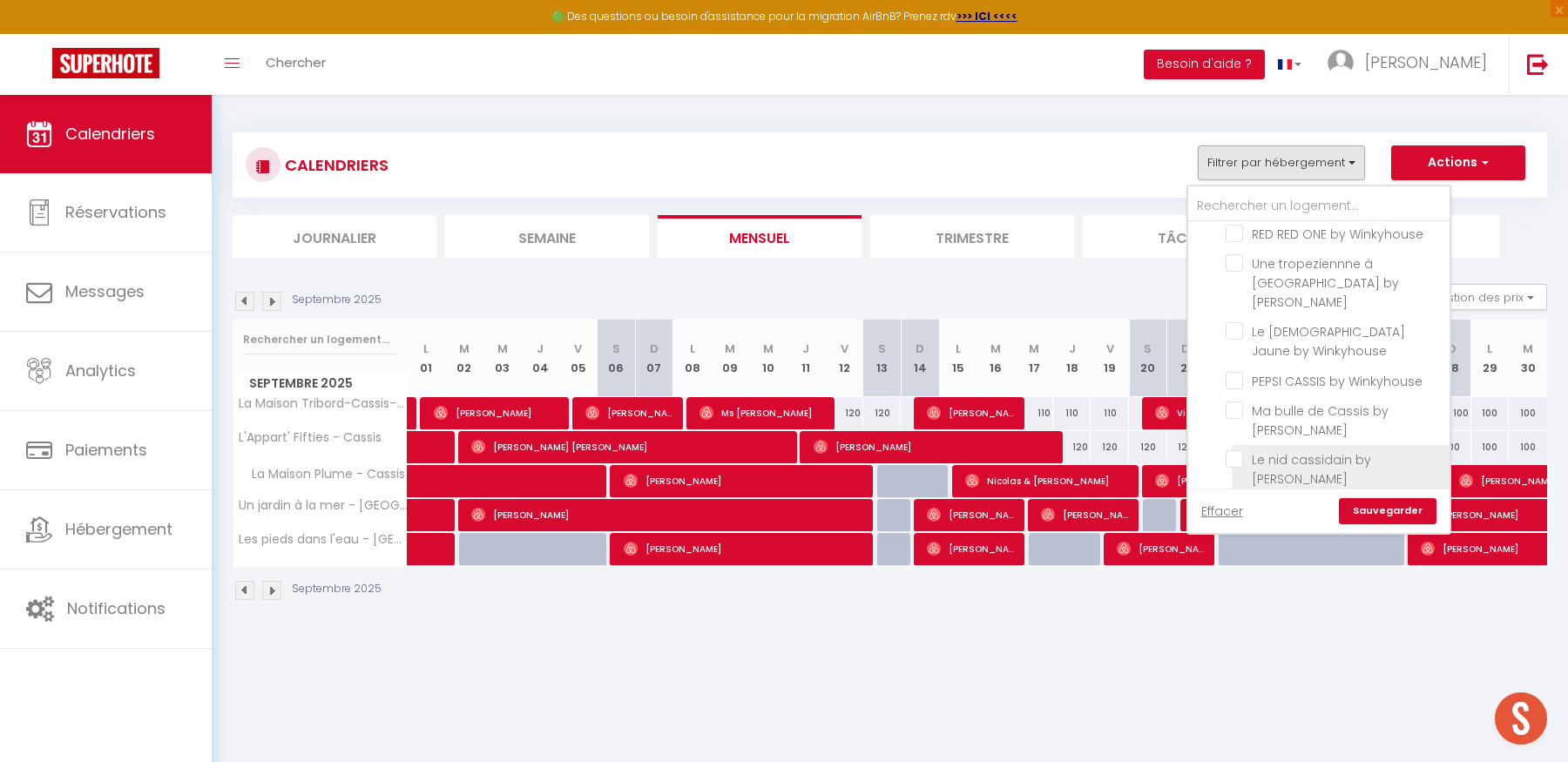
click at [1235, 450] on input "Le nid cassidain by [PERSON_NAME]" at bounding box center [1334, 459] width 218 height 17
checkbox input "true"
click at [1235, 499] on input "L'épuisette by [PERSON_NAME]" at bounding box center [1334, 507] width 218 height 17
checkbox input "true"
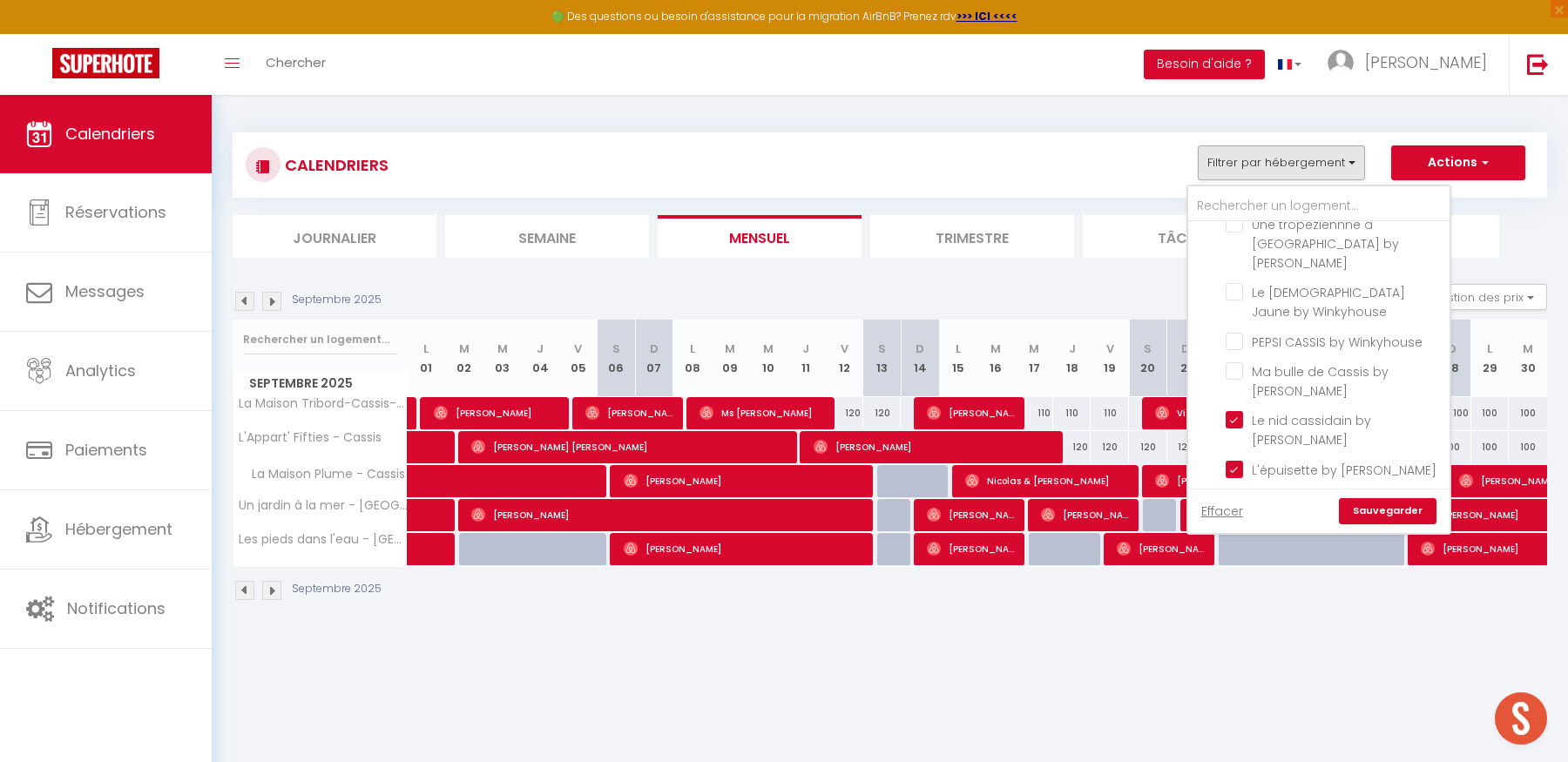
click at [1390, 507] on link "Sauvegarder" at bounding box center [1387, 511] width 98 height 27
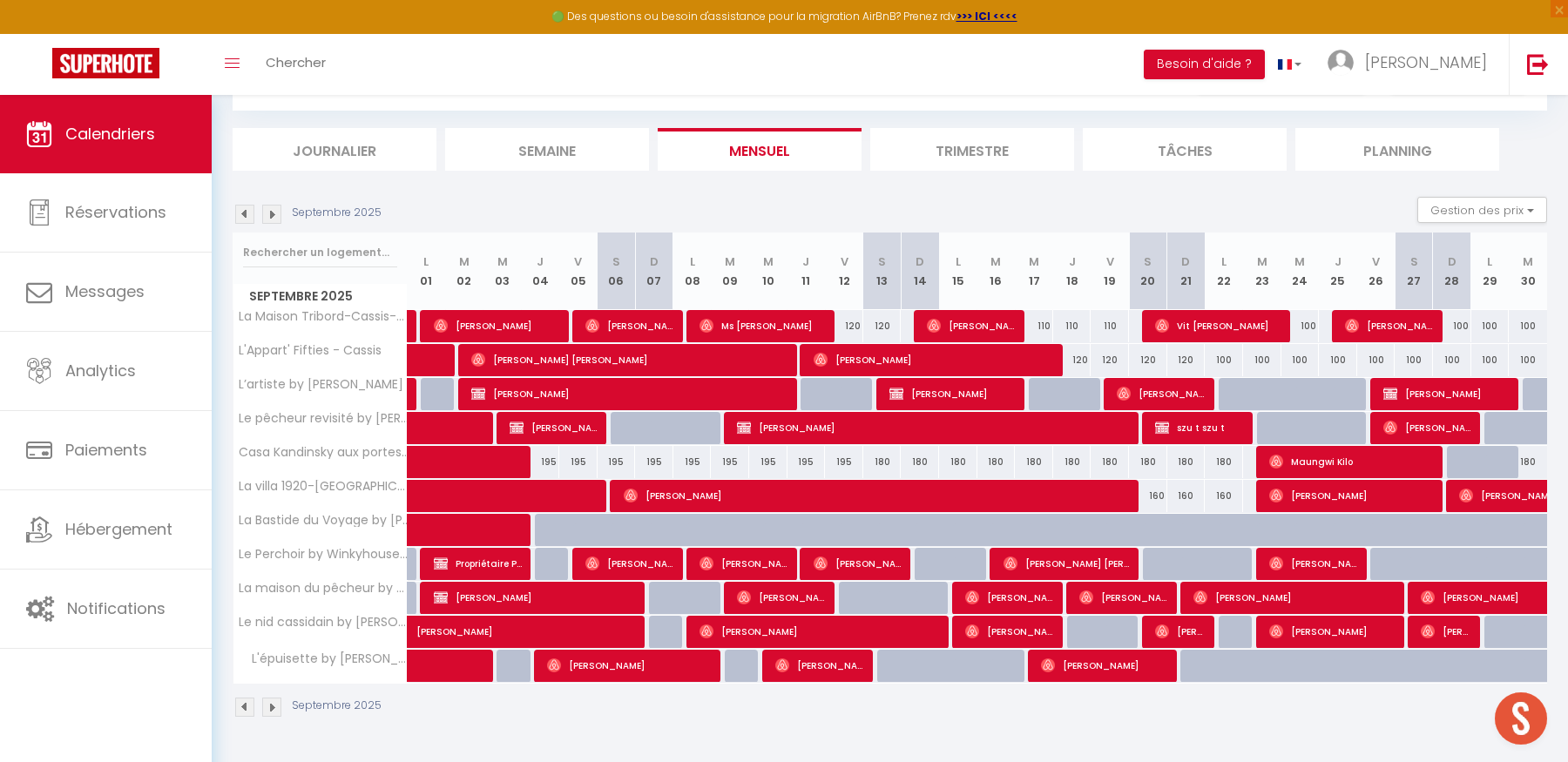
scroll to position [90, 0]
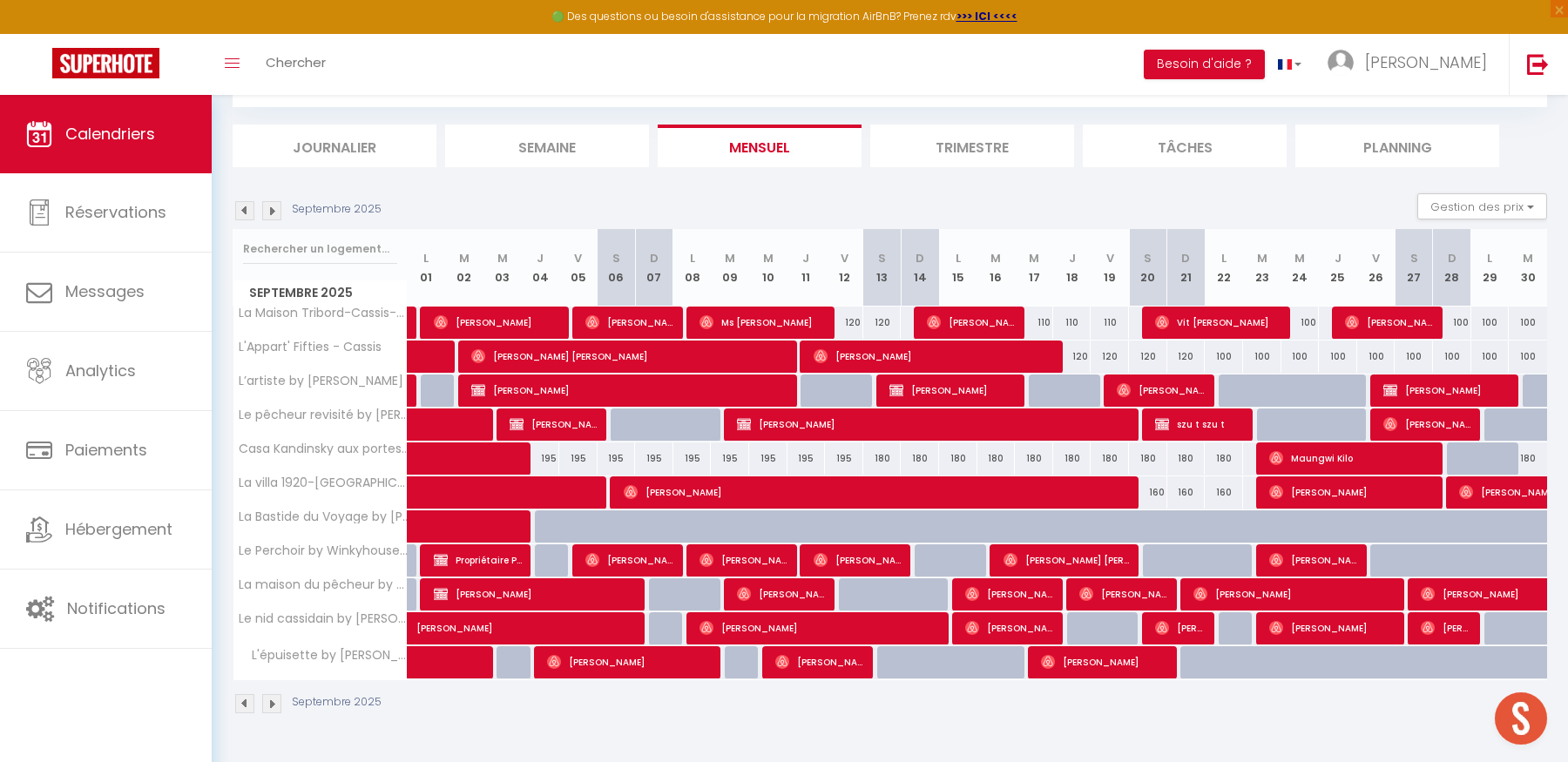
click at [268, 211] on img at bounding box center [272, 211] width 19 height 19
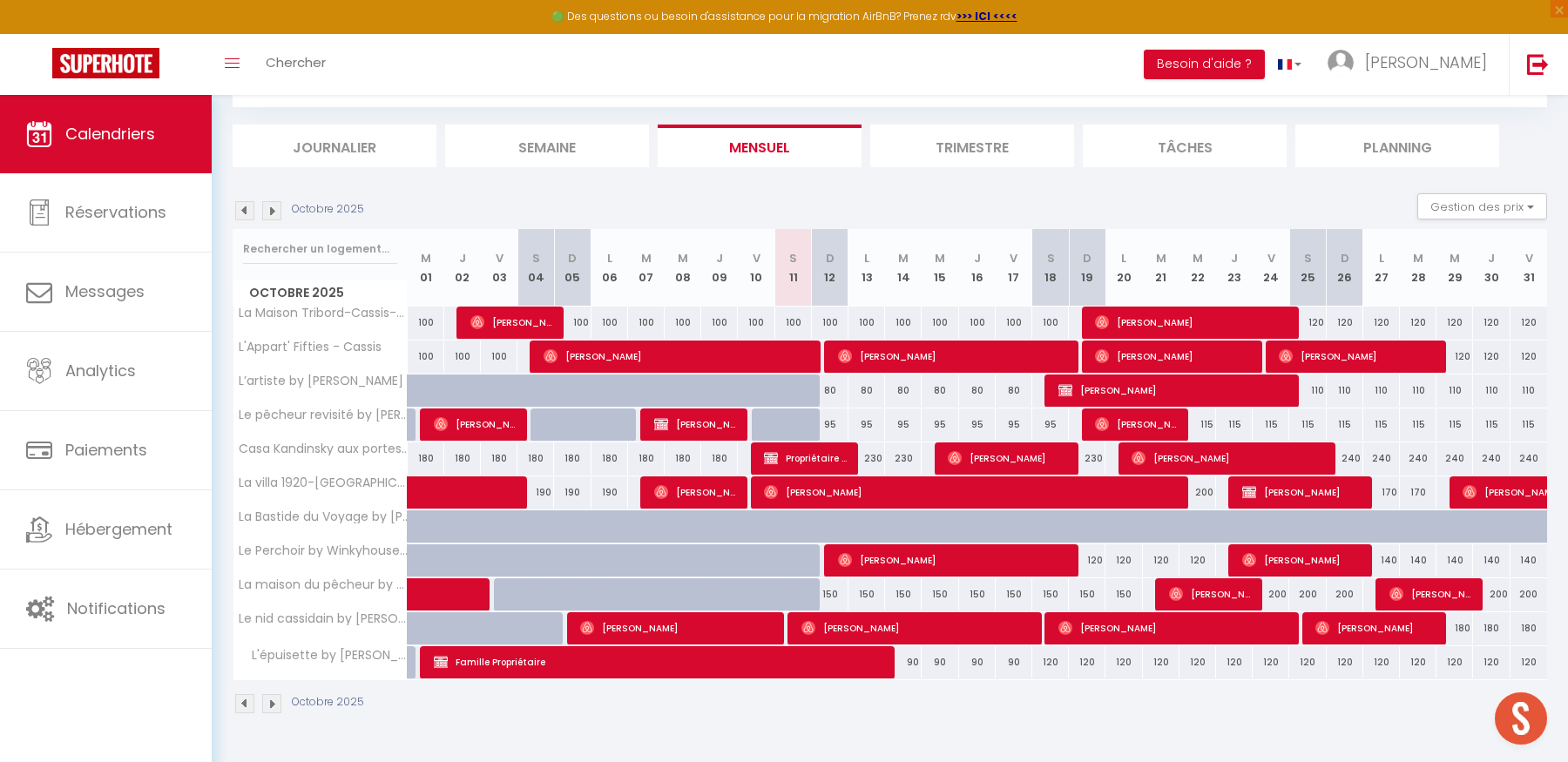
click at [244, 208] on img at bounding box center [245, 211] width 19 height 19
